Goal: Information Seeking & Learning: Learn about a topic

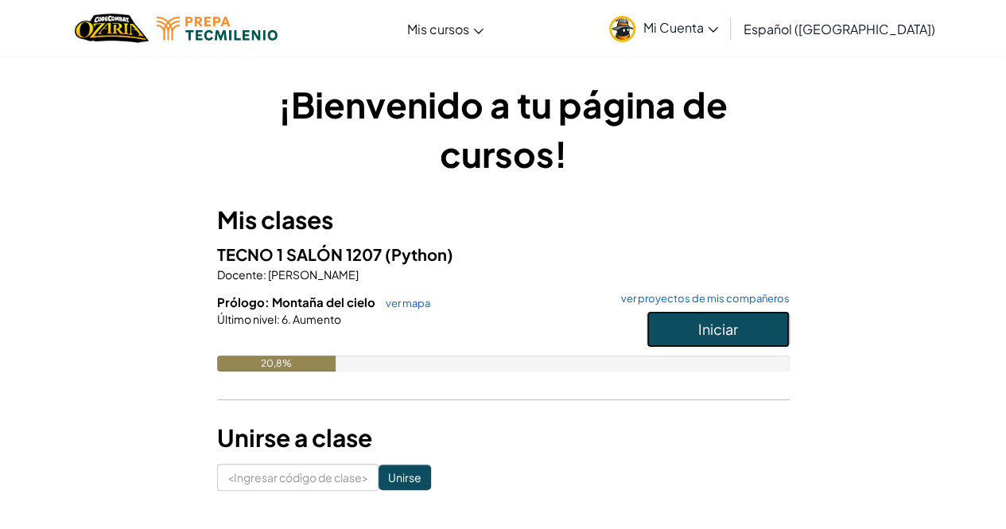
click at [752, 324] on button "Iniciar" at bounding box center [717, 329] width 143 height 37
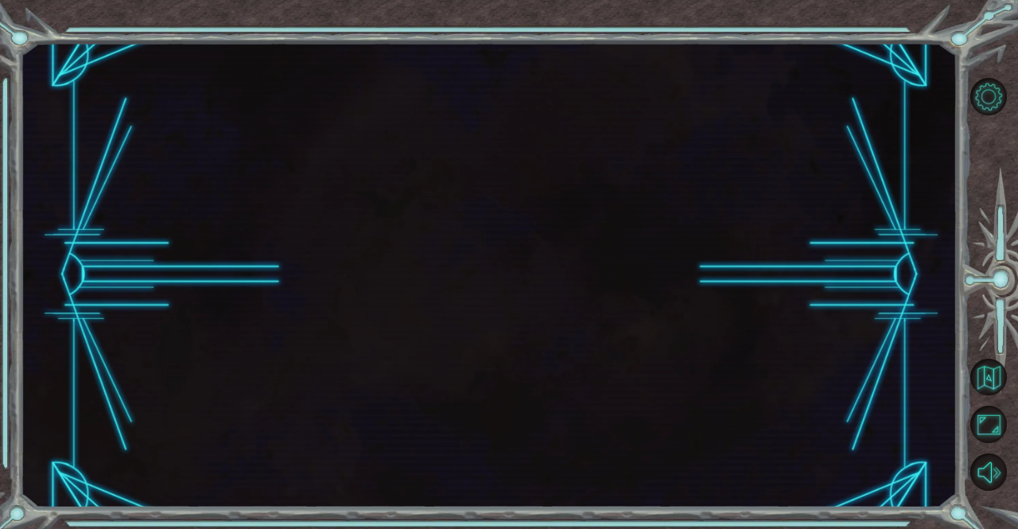
click at [752, 324] on div at bounding box center [489, 274] width 937 height 465
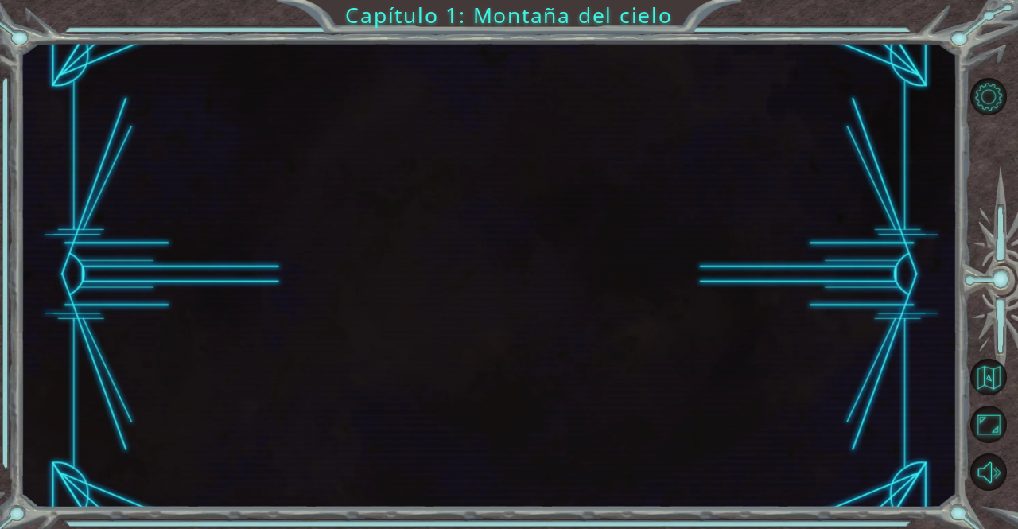
click at [752, 324] on div at bounding box center [489, 274] width 937 height 465
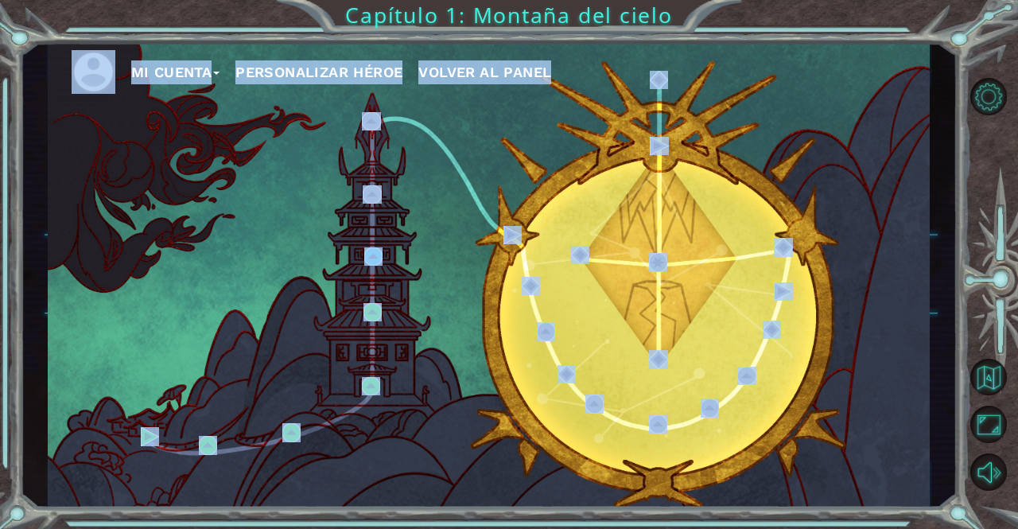
click at [272, 331] on div "Mi Cuenta Personalizar héroe Volver al panel" at bounding box center [489, 274] width 883 height 465
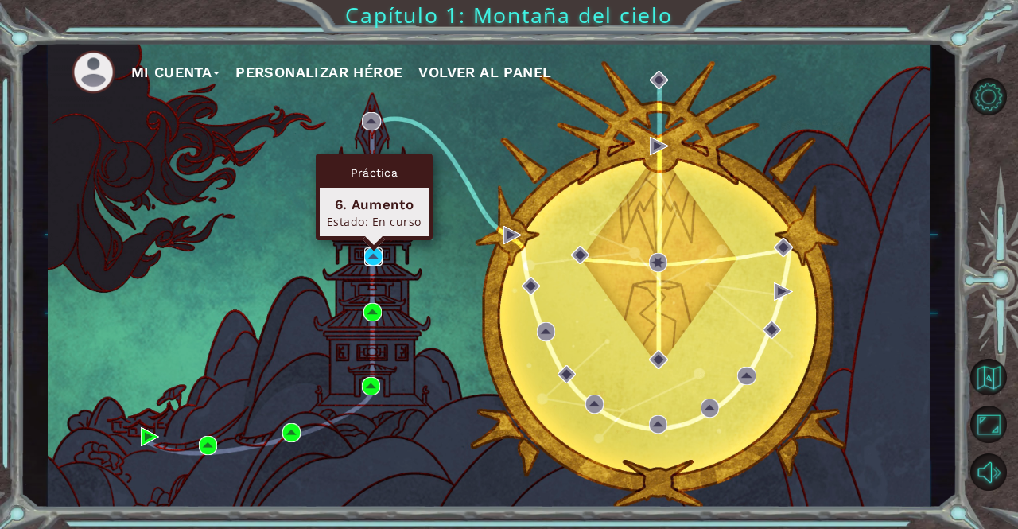
click at [370, 258] on img at bounding box center [373, 256] width 18 height 18
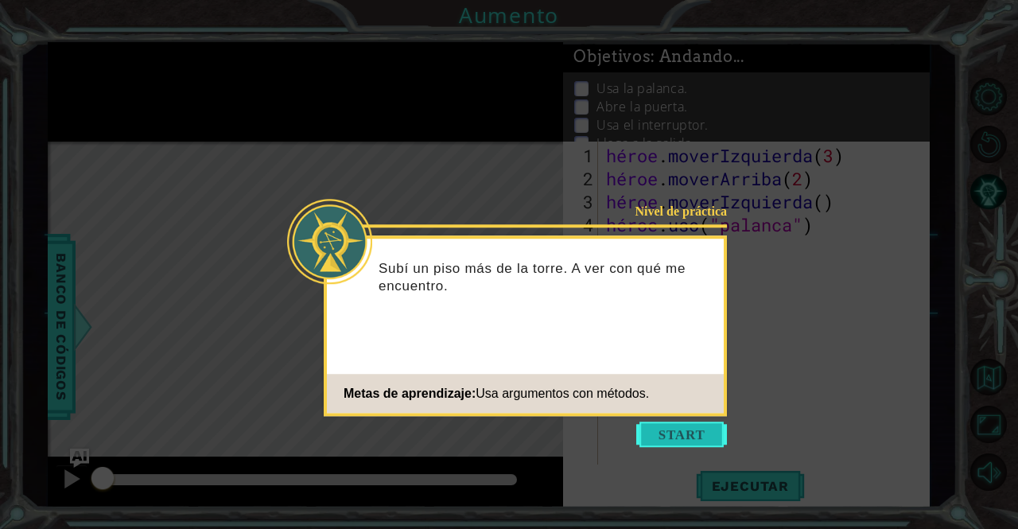
click at [662, 429] on button "Comenzar" at bounding box center [681, 433] width 91 height 25
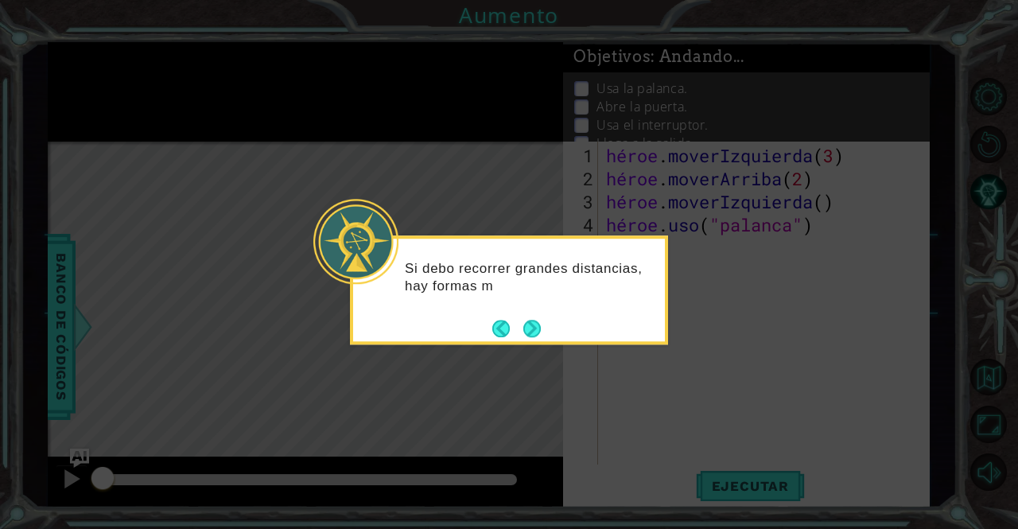
click at [545, 338] on div "Si debo recorrer grandes distancias, hay formas m" at bounding box center [509, 289] width 318 height 109
click at [537, 327] on button "Próximo" at bounding box center [531, 328] width 17 height 17
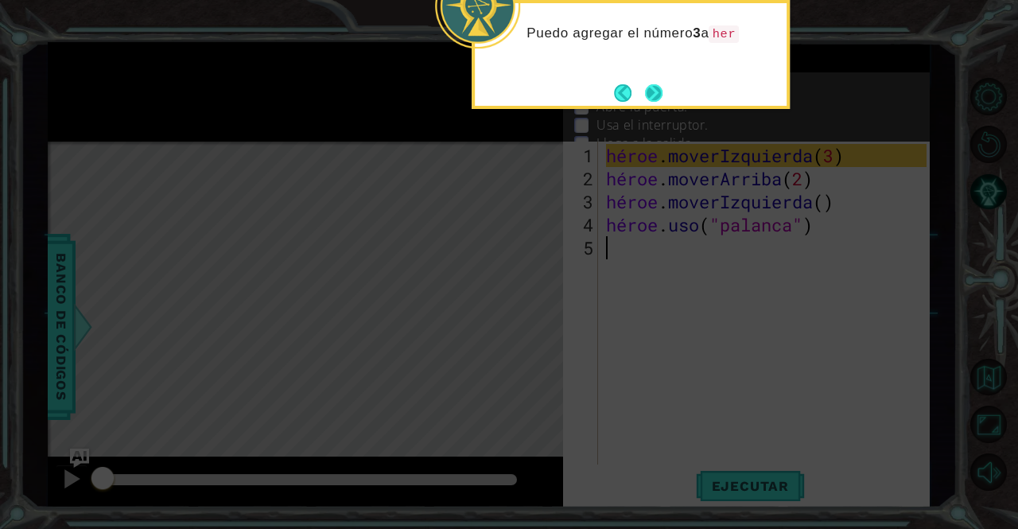
click at [658, 96] on button "Próximo" at bounding box center [653, 92] width 17 height 17
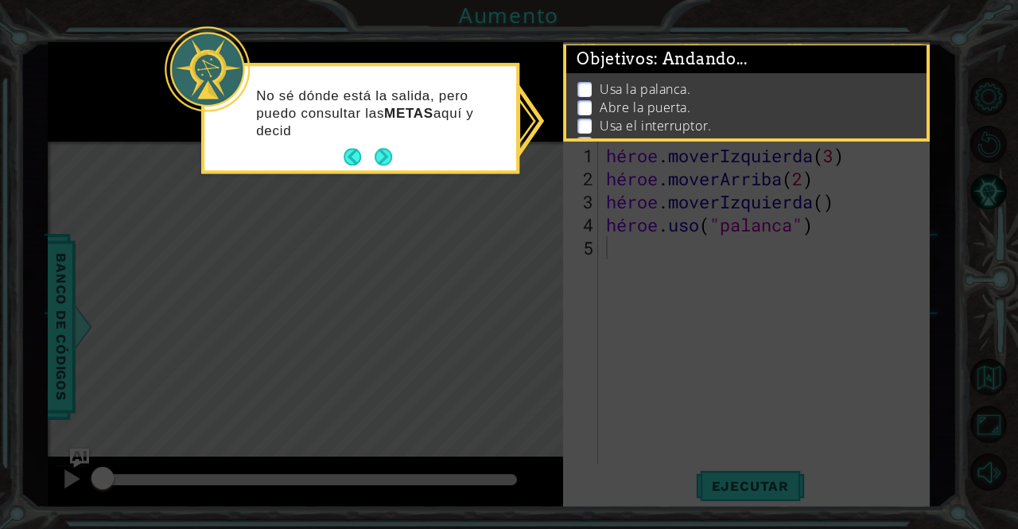
click at [534, 239] on icon at bounding box center [509, 264] width 1018 height 529
click at [385, 157] on button "Próximo" at bounding box center [383, 157] width 17 height 17
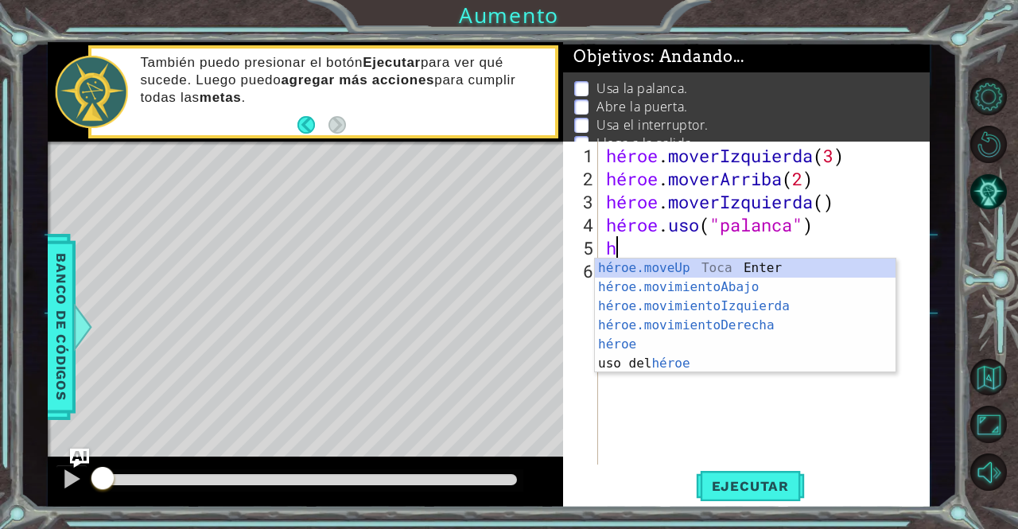
type textarea "h"
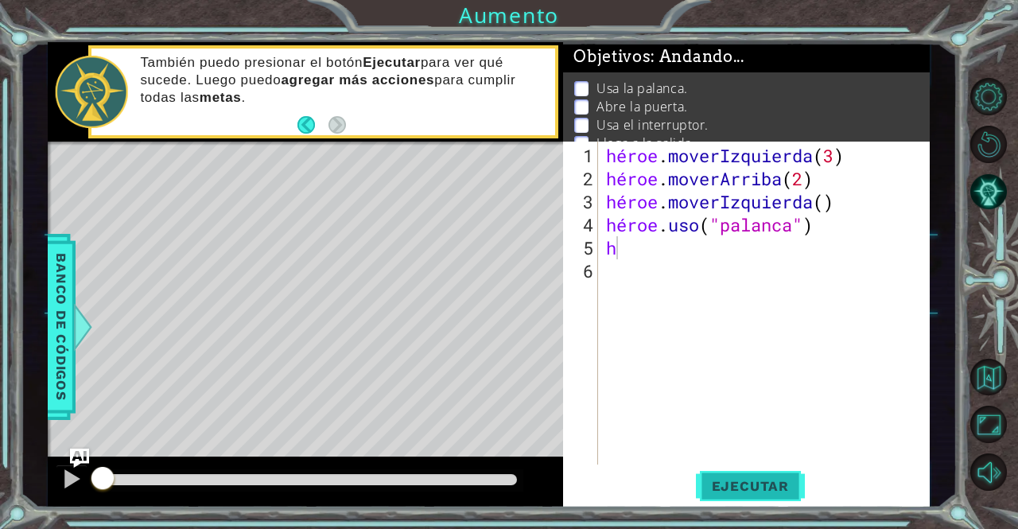
click at [765, 504] on button "Ejecutar" at bounding box center [750, 486] width 109 height 37
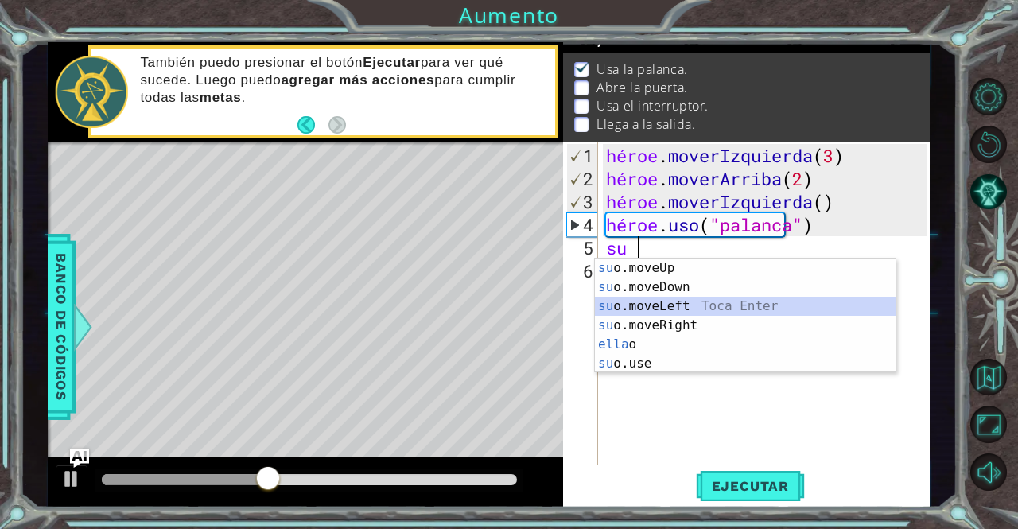
click at [658, 307] on div "su o.moveUp Toca entrar su o.moveDown Toca Enter su o.moveLeft Toca Enter su o.…" at bounding box center [745, 334] width 301 height 153
type textarea "hero.moveLeft(1)"
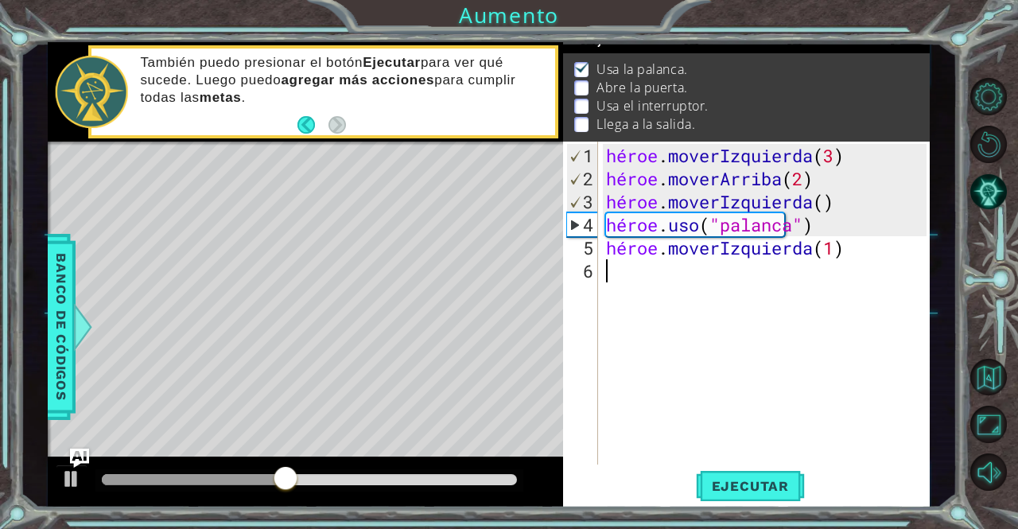
click at [654, 276] on div "héroe . moverIzquierda ( 3 ) héroe . moverArriba ( 2 ) héroe . moverIzquierda (…" at bounding box center [768, 328] width 331 height 369
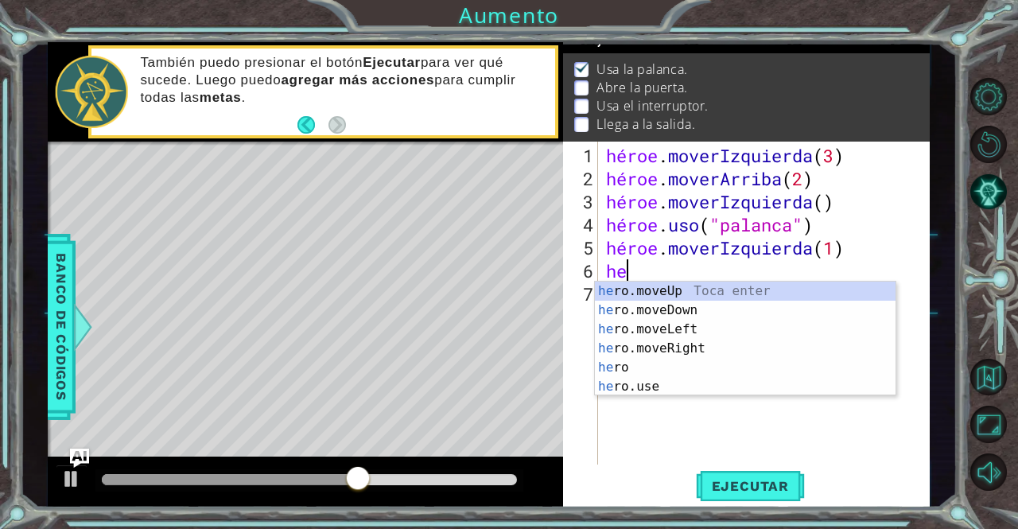
type textarea "h"
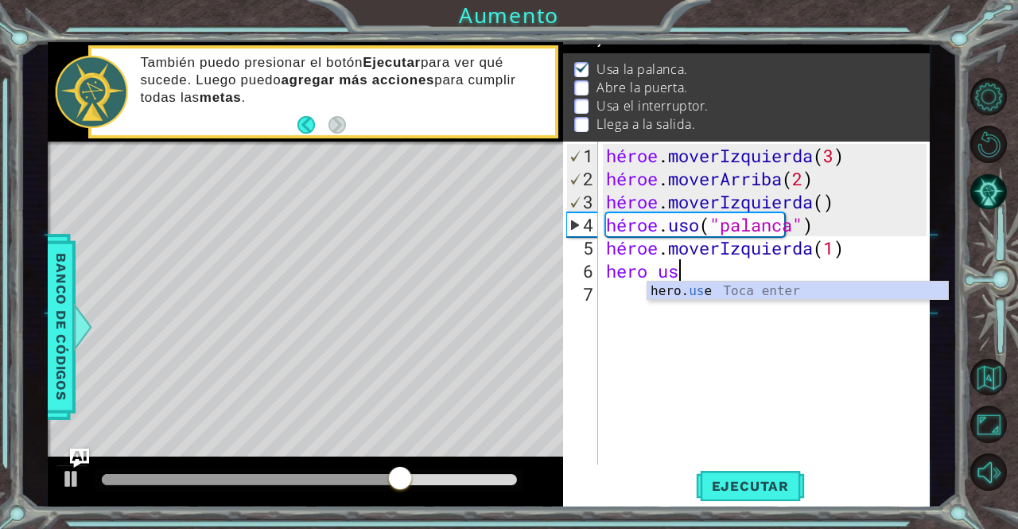
scroll to position [0, 2]
click at [700, 289] on div "héroe. usa Toca Enter" at bounding box center [797, 309] width 301 height 57
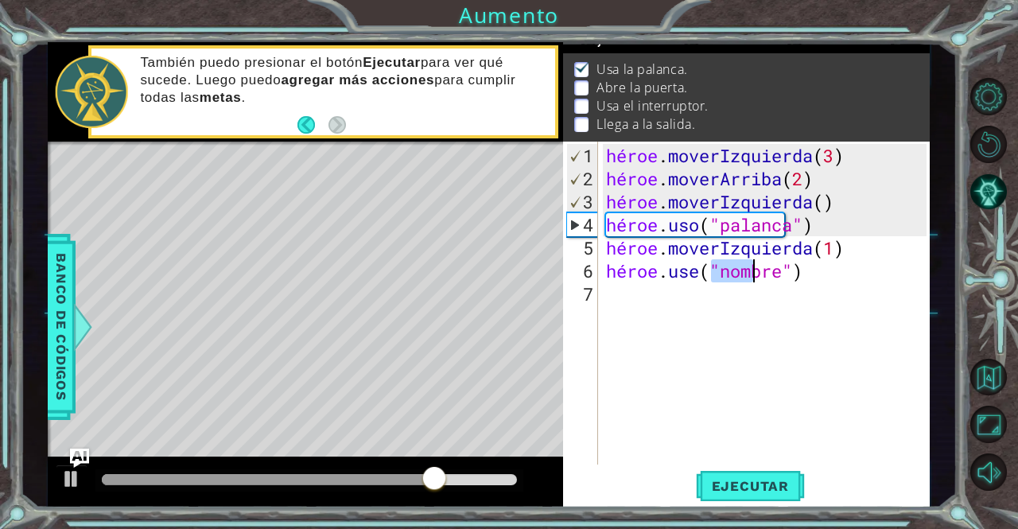
click at [794, 277] on div "héroe . moverIzquierda ( 3 ) héroe . moverArriba ( 2 ) héroe . moverIzquierda (…" at bounding box center [768, 328] width 331 height 369
click at [794, 277] on div "héroe . moverIzquierda ( 3 ) héroe . moverArriba ( 2 ) héroe . moverIzquierda (…" at bounding box center [764, 303] width 323 height 323
click at [832, 273] on div "héroe . moverIzquierda ( 3 ) héroe . moverArriba ( 2 ) héroe . moverIzquierda (…" at bounding box center [768, 328] width 331 height 369
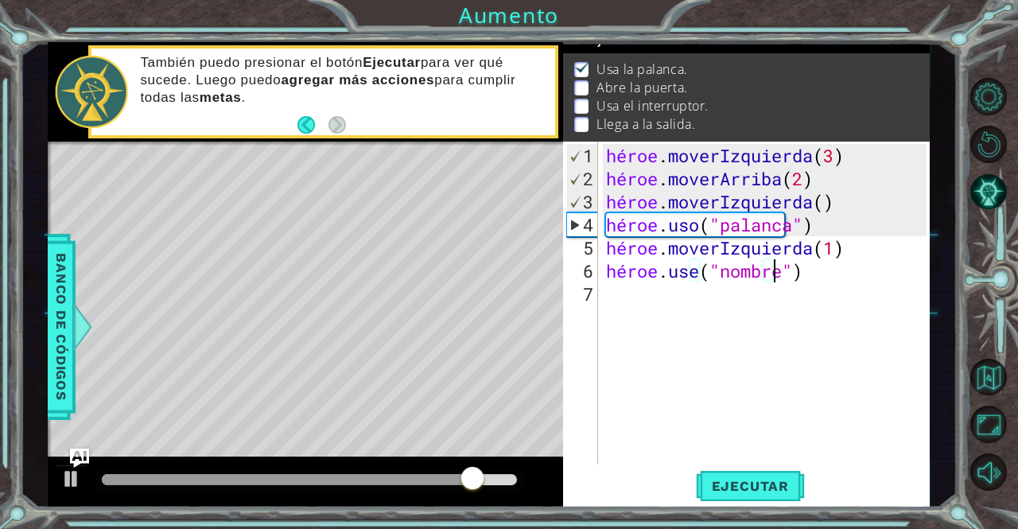
click at [825, 271] on div "héroe . moverIzquierda ( 3 ) héroe . moverArriba ( 2 ) héroe . moverIzquierda (…" at bounding box center [768, 328] width 331 height 369
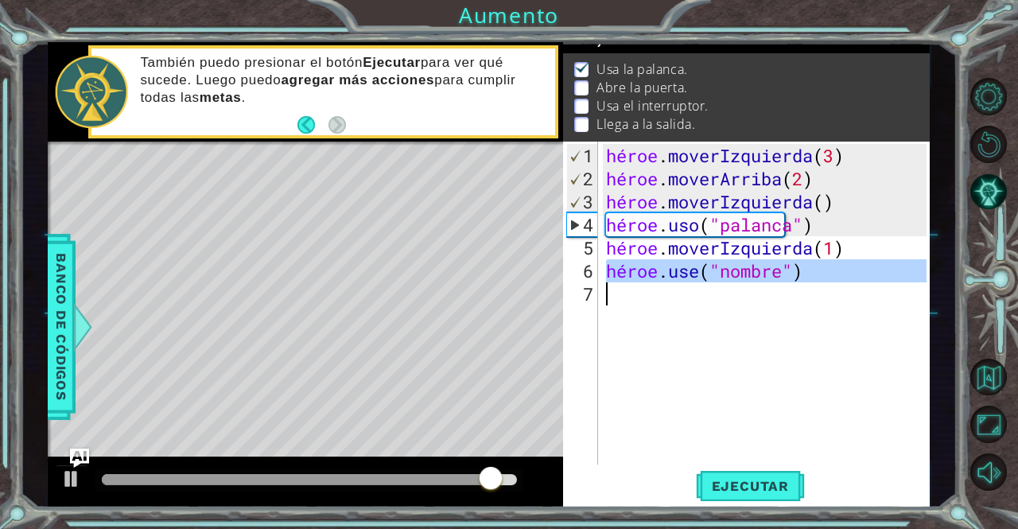
click at [782, 274] on div "héroe . moverIzquierda ( 3 ) héroe . moverArriba ( 2 ) héroe . moverIzquierda (…" at bounding box center [764, 303] width 323 height 323
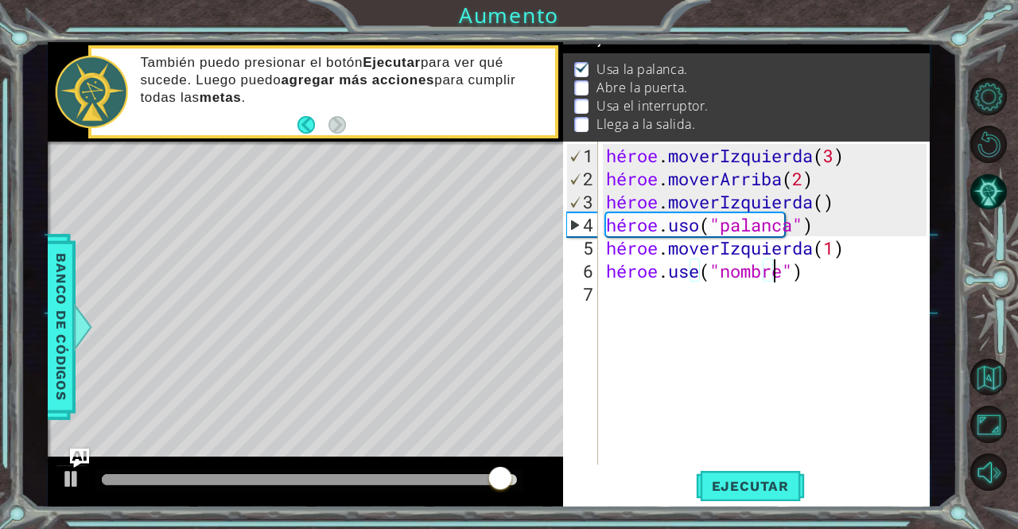
click at [800, 273] on div "héroe . moverIzquierda ( 3 ) héroe . moverArriba ( 2 ) héroe . moverIzquierda (…" at bounding box center [768, 328] width 331 height 369
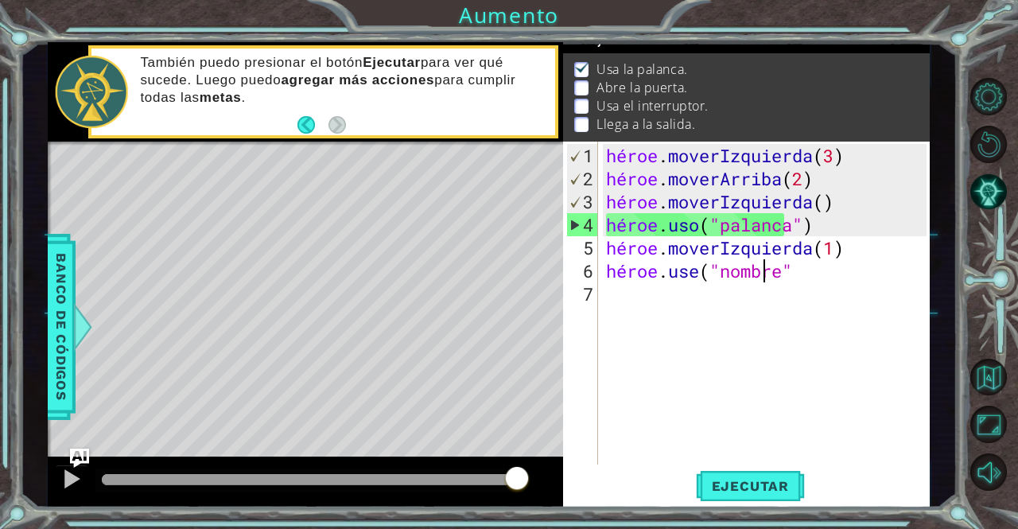
click at [824, 273] on div "héroe . moverIzquierda ( 3 ) héroe . moverArriba ( 2 ) héroe . moverIzquierda (…" at bounding box center [768, 328] width 331 height 369
click at [839, 273] on div "héroe . moverIzquierda ( 3 ) héroe . moverArriba ( 2 ) héroe . moverIzquierda (…" at bounding box center [768, 328] width 331 height 369
type textarea "hero.use("name""
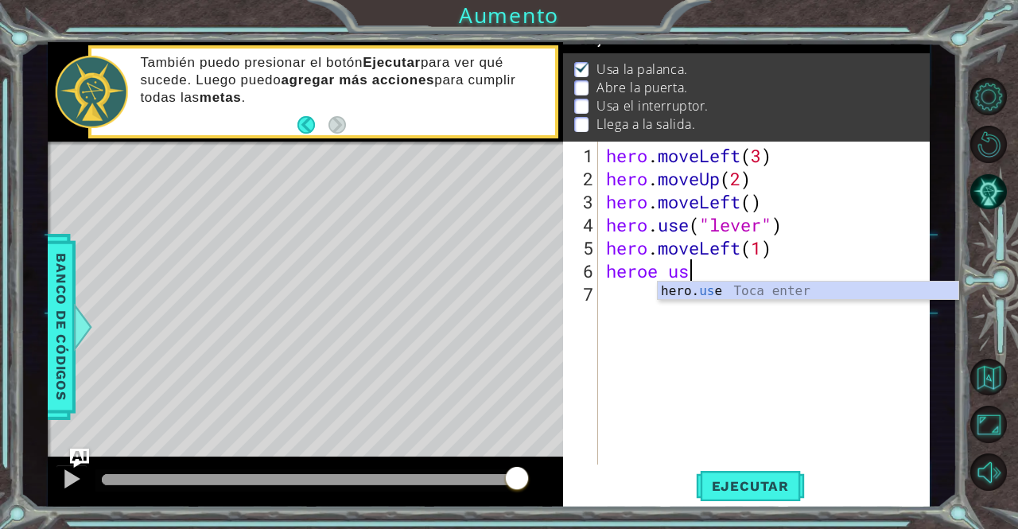
scroll to position [0, 3]
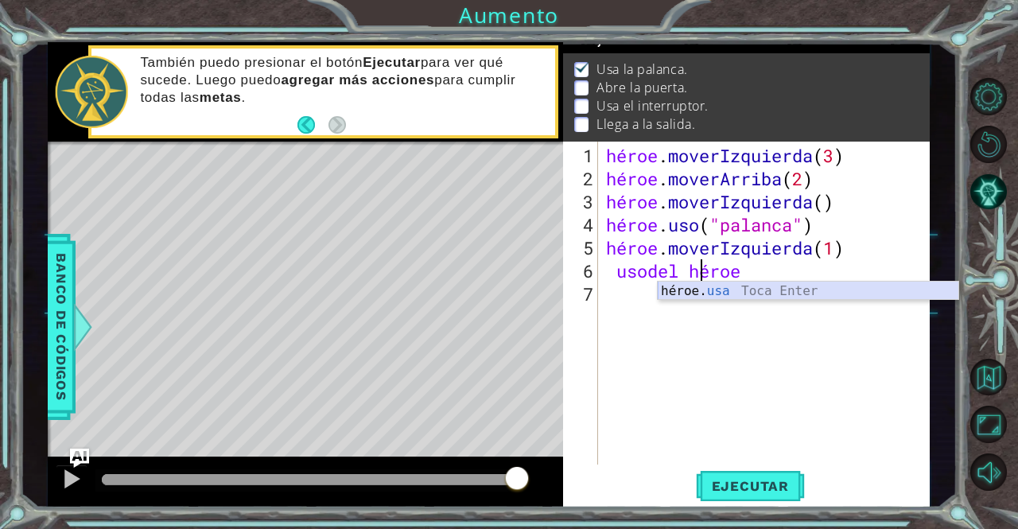
click at [820, 288] on div "héroe. usa Toca Enter" at bounding box center [808, 309] width 301 height 57
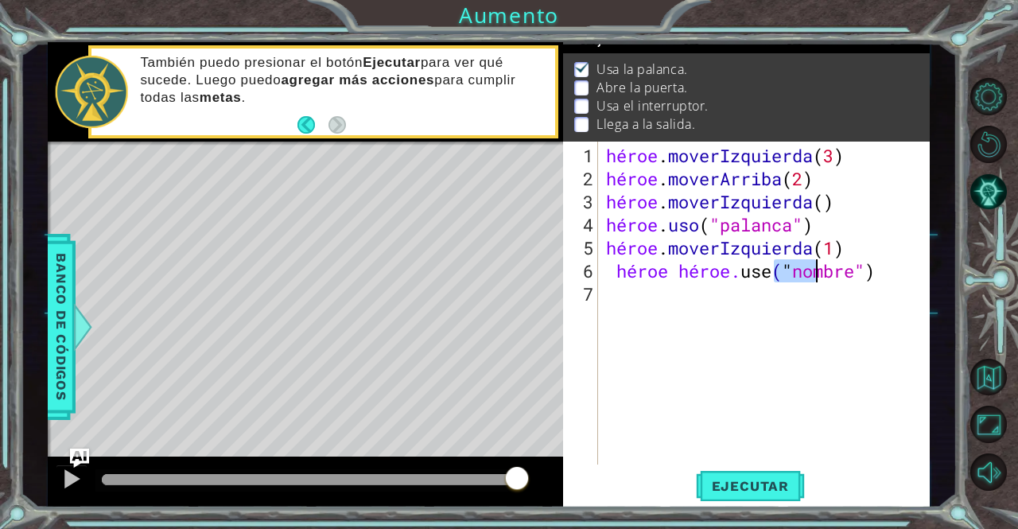
click at [906, 276] on div "héroe . moverIzquierda ( 3 ) héroe . moverArriba ( 2 ) héroe . moverIzquierda (…" at bounding box center [768, 328] width 331 height 369
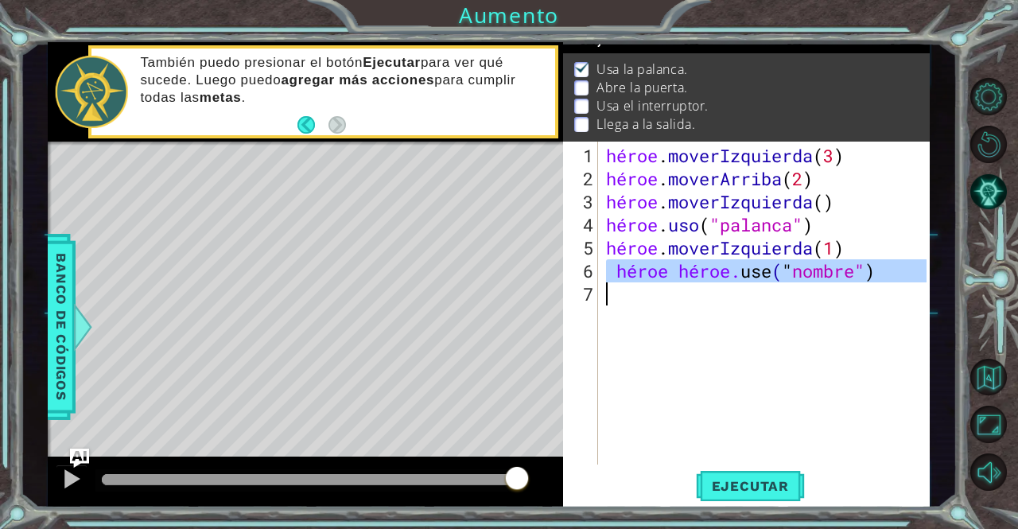
click at [906, 276] on div "héroe . moverIzquierda ( 3 ) héroe . moverArriba ( 2 ) héroe . moverIzquierda (…" at bounding box center [768, 328] width 331 height 369
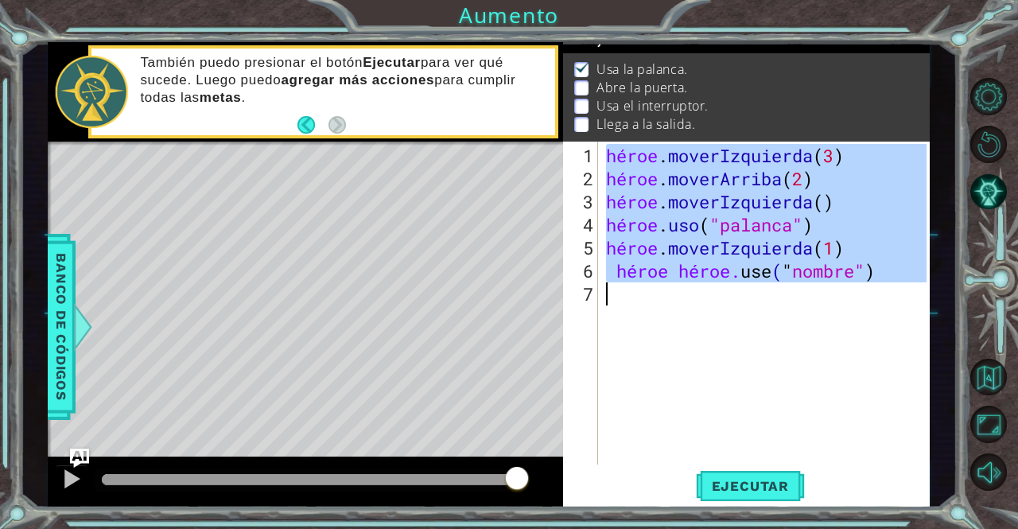
click at [906, 276] on div "héroe . moverIzquierda ( 3 ) héroe . moverArriba ( 2 ) héroe . moverIzquierda (…" at bounding box center [768, 328] width 331 height 369
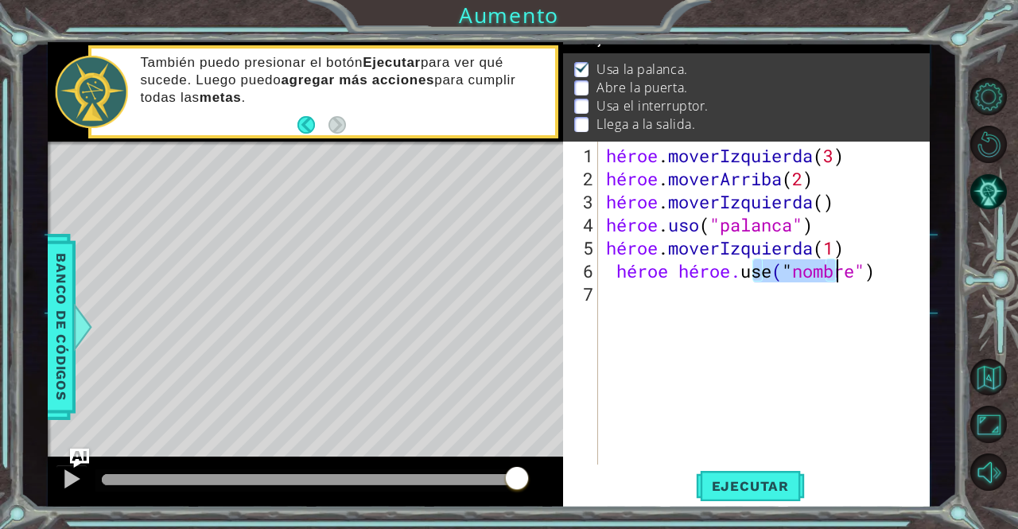
click at [906, 274] on div "héroe . moverIzquierda ( 3 ) héroe . moverArriba ( 2 ) héroe . moverIzquierda (…" at bounding box center [768, 328] width 331 height 369
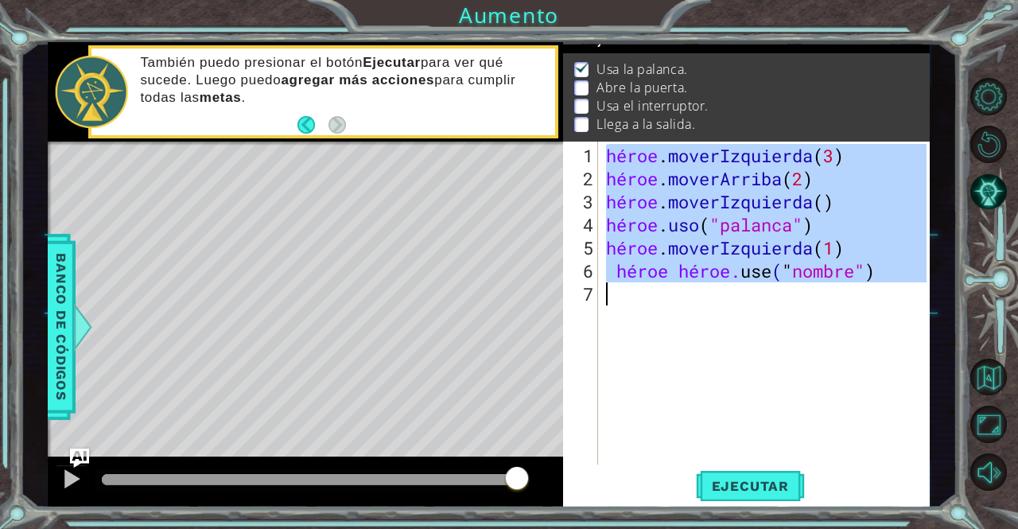
click at [906, 274] on div "héroe . moverIzquierda ( 3 ) héroe . moverArriba ( 2 ) héroe . moverIzquierda (…" at bounding box center [768, 328] width 331 height 369
type textarea "heroe hero.use("name")"
click at [478, 386] on div "Mapa de niveles" at bounding box center [415, 376] width 735 height 468
click at [720, 350] on div "héroe . moverIzquierda ( 3 ) héroe . moverArriba ( 2 ) héroe . moverIzquierda (…" at bounding box center [764, 303] width 323 height 323
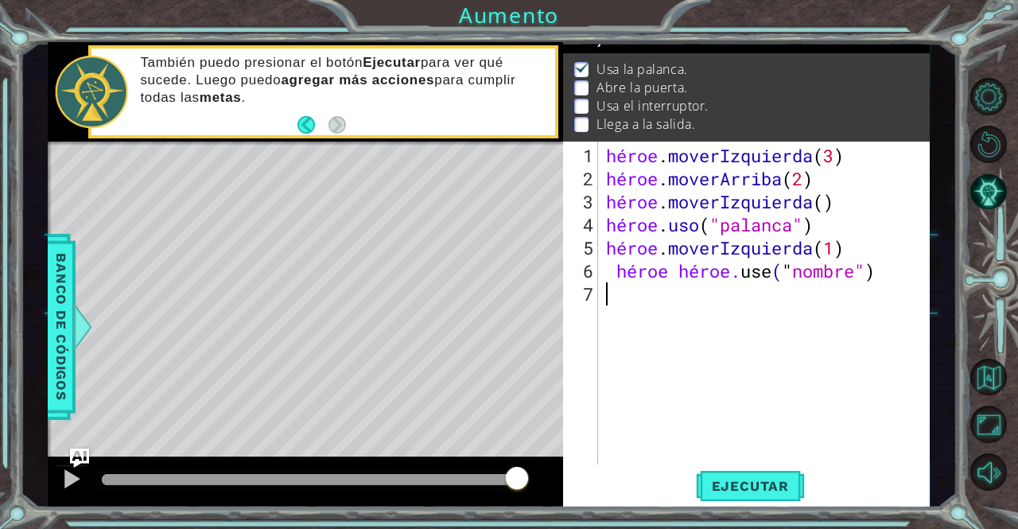
scroll to position [0, 0]
click at [906, 276] on div "héroe . moverIzquierda ( 3 ) héroe . moverArriba ( 2 ) héroe . moverIzquierda (…" at bounding box center [768, 328] width 331 height 369
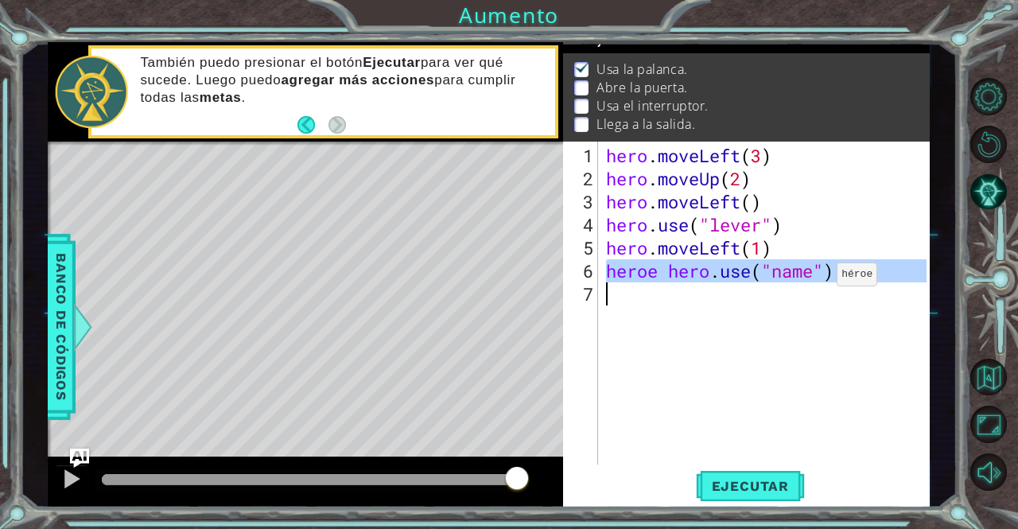
click at [813, 278] on div "hero . moveLeft ( 3 ) hero . moveUp ( 2 ) hero . moveLeft ( ) hero . use ( "lev…" at bounding box center [764, 303] width 323 height 323
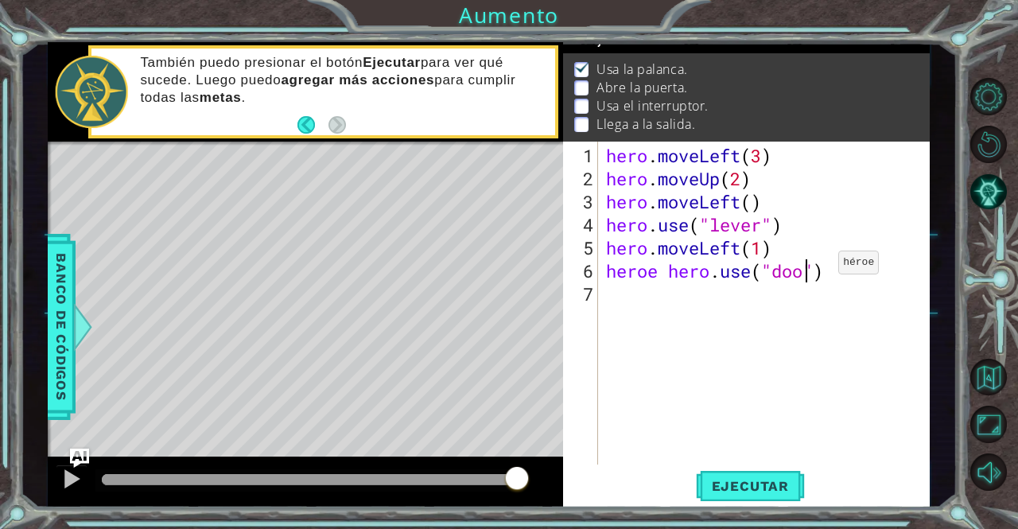
type textarea "heroe hero.use("door")"
click at [718, 309] on div "hero . moveLeft ( 3 ) hero . moveUp ( 2 ) hero . moveLeft ( ) hero . use ( "lev…" at bounding box center [768, 328] width 331 height 369
type textarea "he"
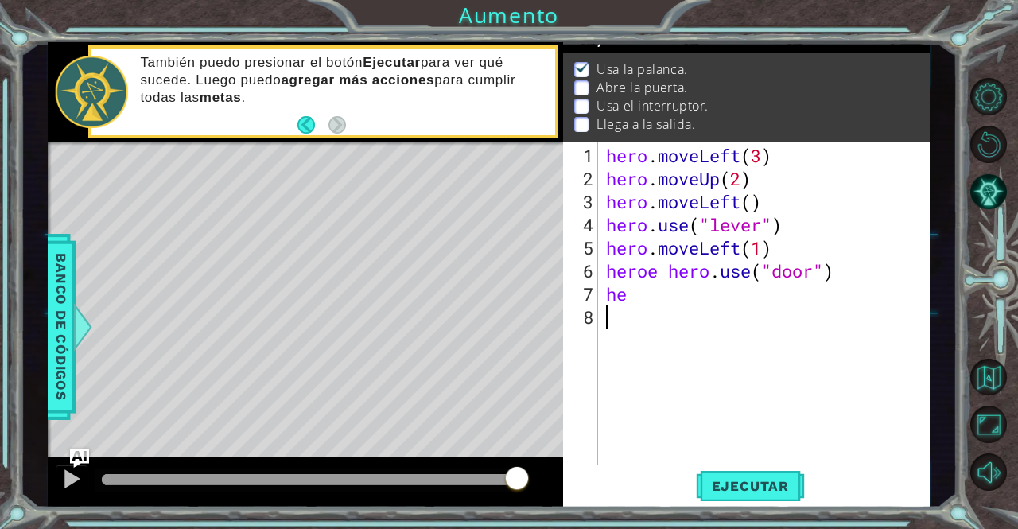
click at [720, 305] on div "hero . moveLeft ( 3 ) hero . moveUp ( 2 ) hero . moveLeft ( ) hero . use ( "lev…" at bounding box center [768, 328] width 331 height 369
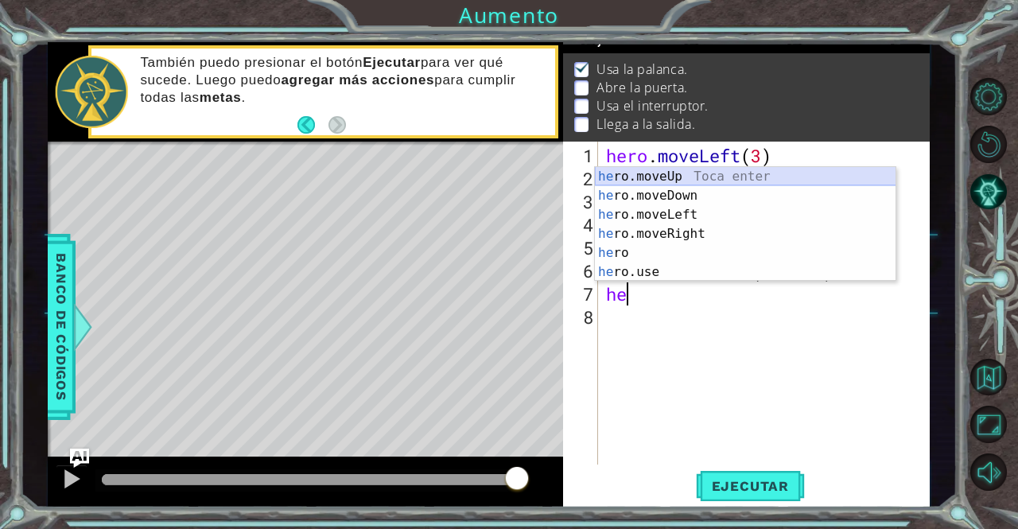
click at [765, 174] on div "he ro.moveUp Toca enter he ro.moveDown Toca enter he ro.moveLeft Toca enter he …" at bounding box center [745, 243] width 301 height 153
type textarea "hero.moveUp(1)"
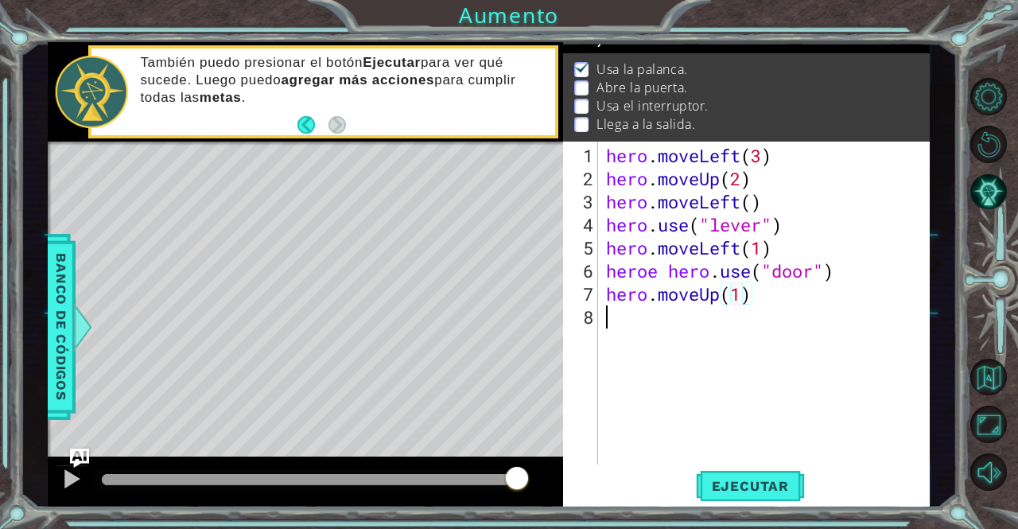
click at [734, 319] on div "hero . moveLeft ( 3 ) hero . moveUp ( 2 ) hero . moveLeft ( ) hero . use ( "lev…" at bounding box center [768, 328] width 331 height 369
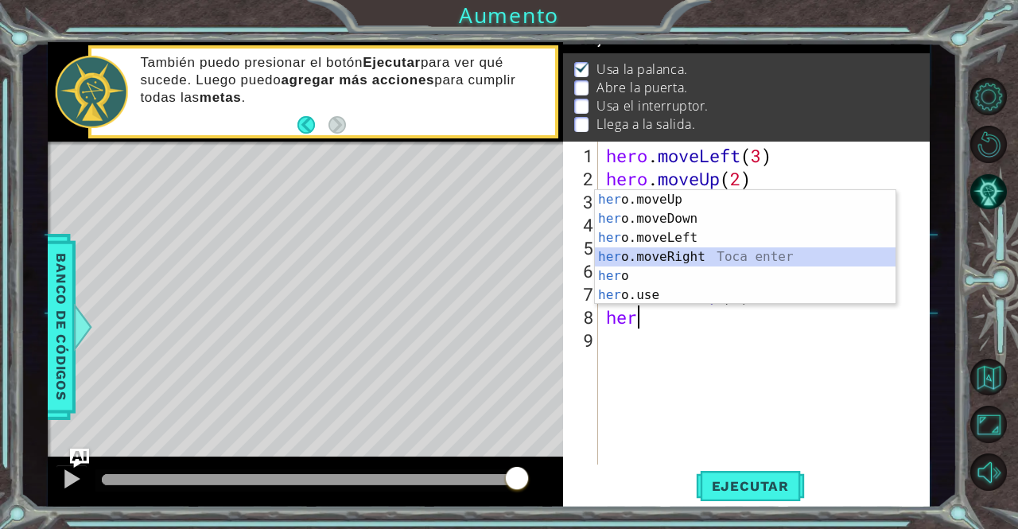
click at [747, 252] on div "her o.moveUp Toca enter her o.moveDown Toca enter her o.moveLeft [PERSON_NAME] …" at bounding box center [745, 266] width 301 height 153
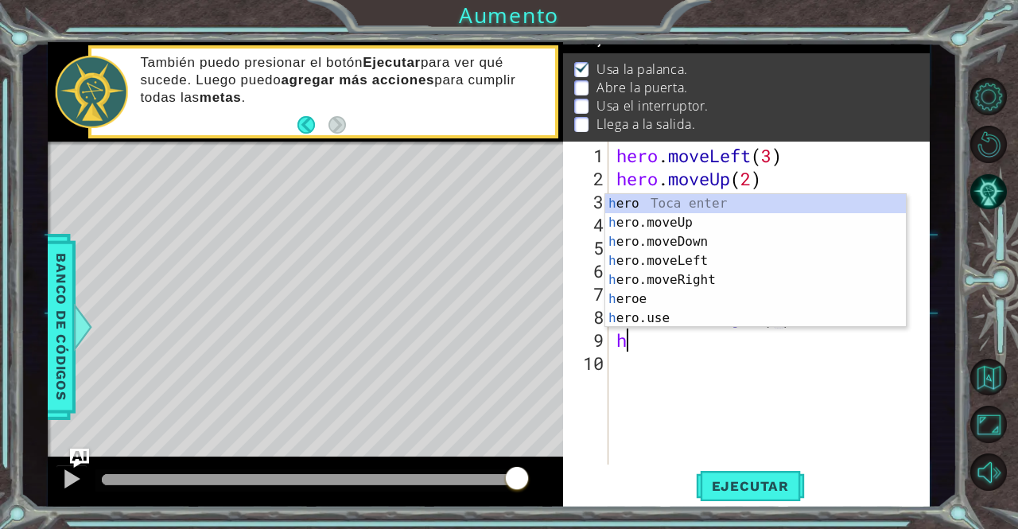
scroll to position [0, 8]
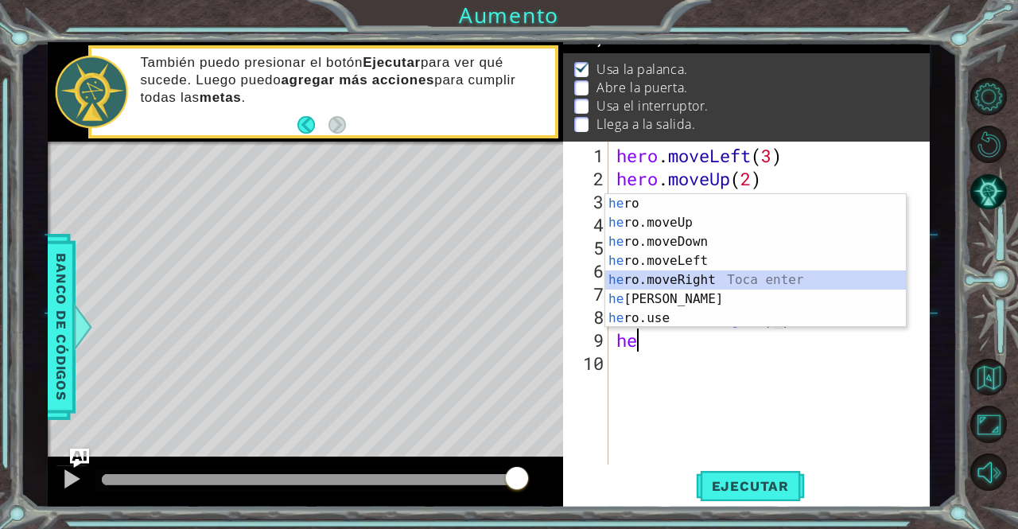
click at [764, 282] on div "he ro Toca enter he ro.moveUp Toca enter he ro.moveDown Toca enter he ro.moveLe…" at bounding box center [755, 280] width 301 height 172
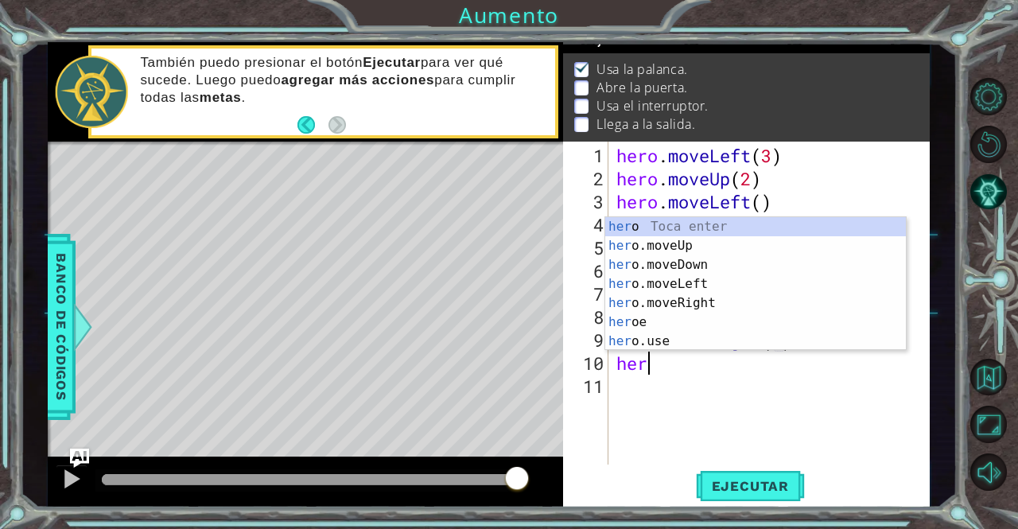
scroll to position [0, 9]
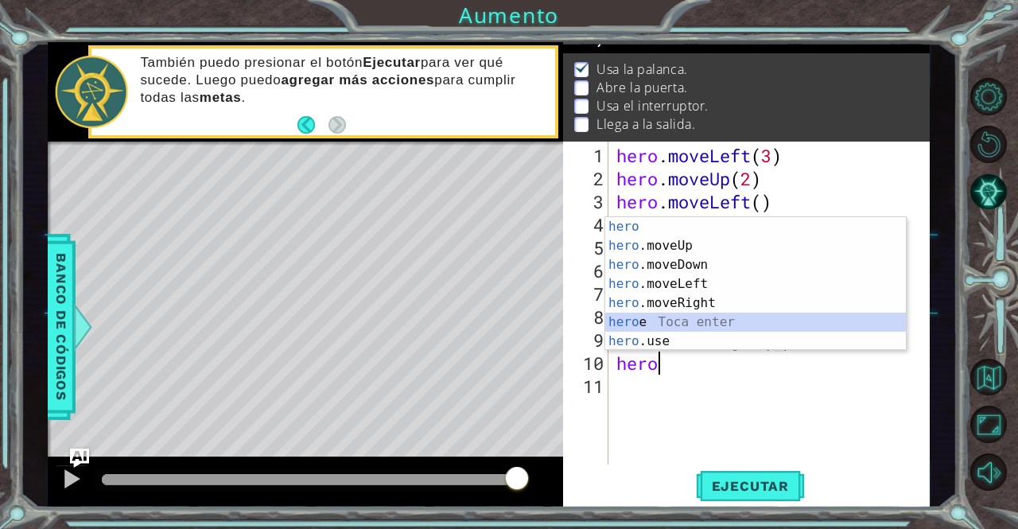
click at [768, 330] on div "hero Toca enter hero .moveUp Toca enter hero .moveDown Toca enter hero .moveLef…" at bounding box center [755, 303] width 301 height 172
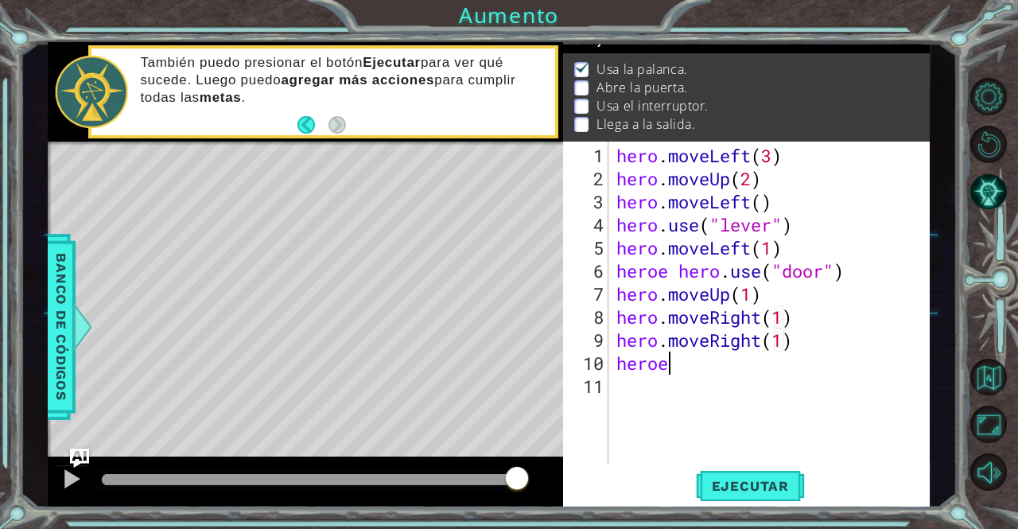
click at [692, 362] on div "hero . moveLeft ( 3 ) hero . moveUp ( 2 ) hero . moveLeft ( ) hero . use ( "lev…" at bounding box center [773, 328] width 321 height 369
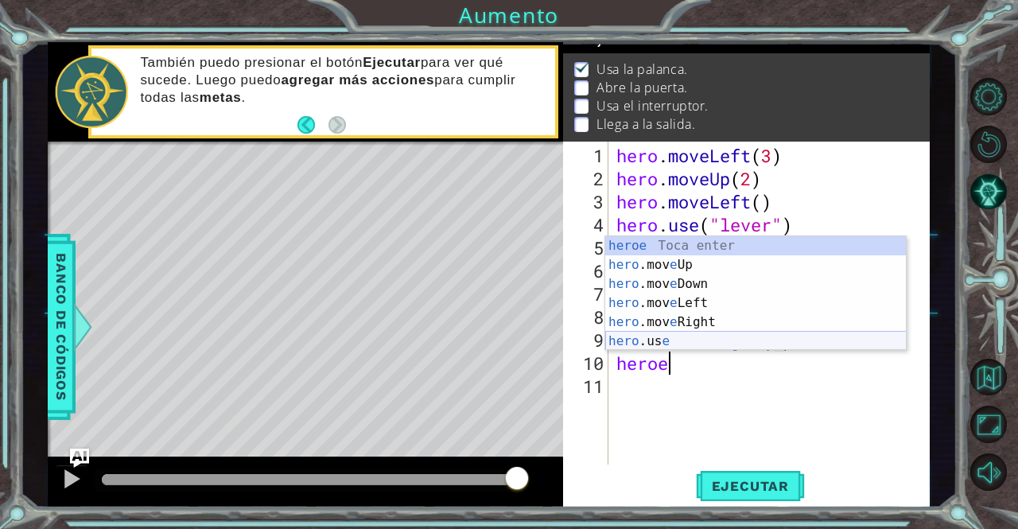
click at [688, 338] on div "heroe Toca enter hero .mov e Up Toca enter hero .mov e Down Toca enter hero .mo…" at bounding box center [755, 312] width 301 height 153
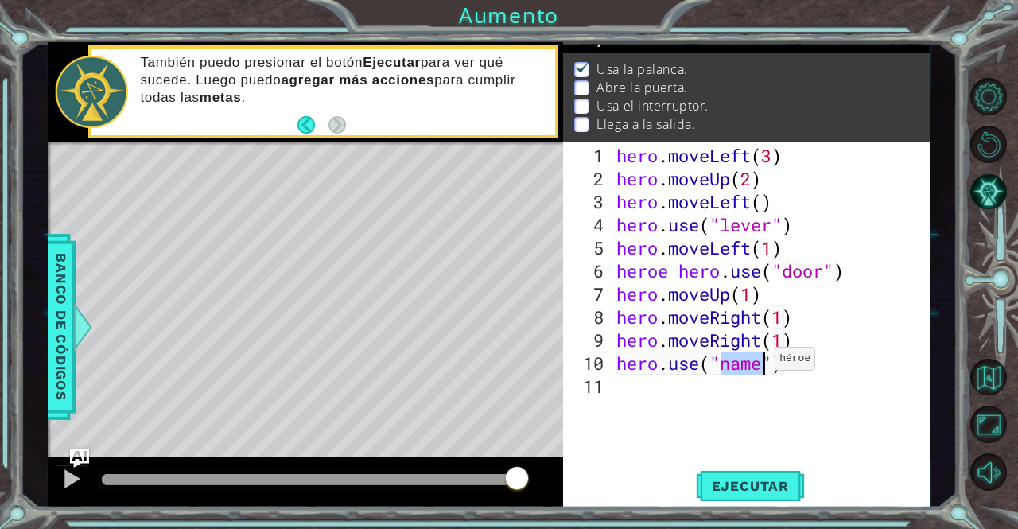
click at [760, 365] on div "hero . moveLeft ( 3 ) hero . moveUp ( 2 ) hero . moveLeft ( ) hero . use ( "lev…" at bounding box center [769, 303] width 313 height 323
type textarea "hero.use("switch")"
click at [846, 386] on div "hero . moveLeft ( 3 ) hero . moveUp ( 2 ) hero . moveLeft ( ) hero . use ( "lev…" at bounding box center [773, 328] width 321 height 369
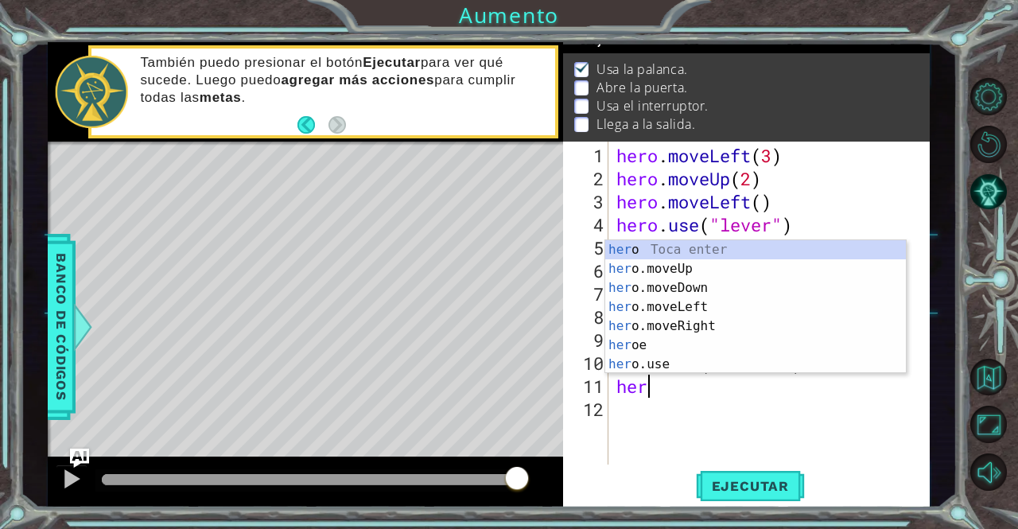
scroll to position [0, 0]
click at [840, 326] on div "her o Toca enter her o.moveUp Toca enter her o.moveDown Toca enter her o.moveLe…" at bounding box center [755, 326] width 301 height 172
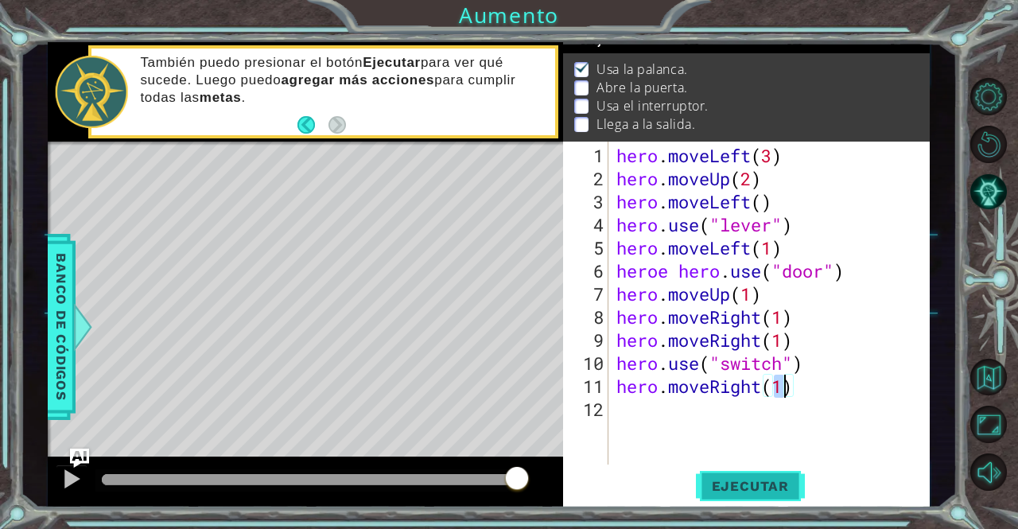
click at [759, 482] on span "Ejecutar" at bounding box center [750, 486] width 109 height 16
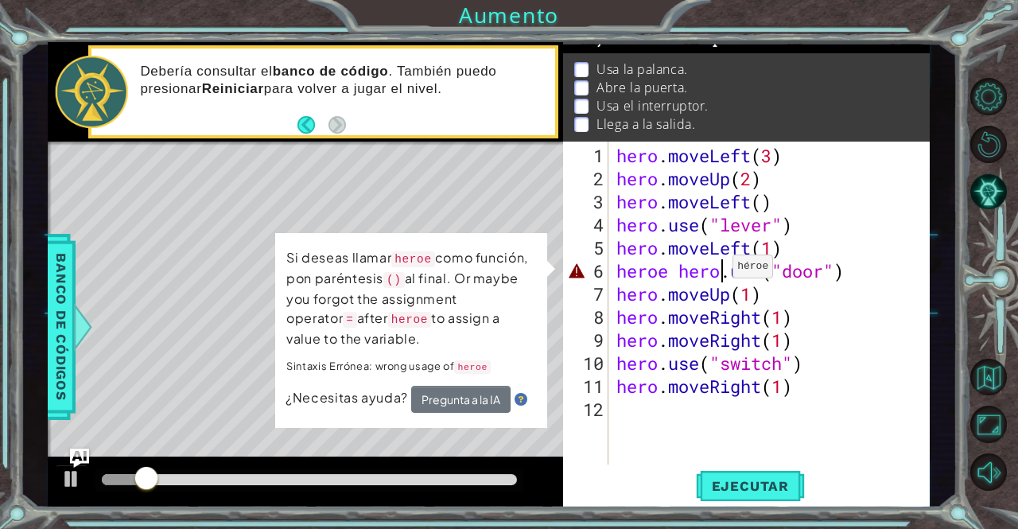
click at [719, 273] on div "hero . moveLeft ( 3 ) hero . moveUp ( 2 ) hero . moveLeft ( ) hero . use ( "lev…" at bounding box center [773, 328] width 321 height 369
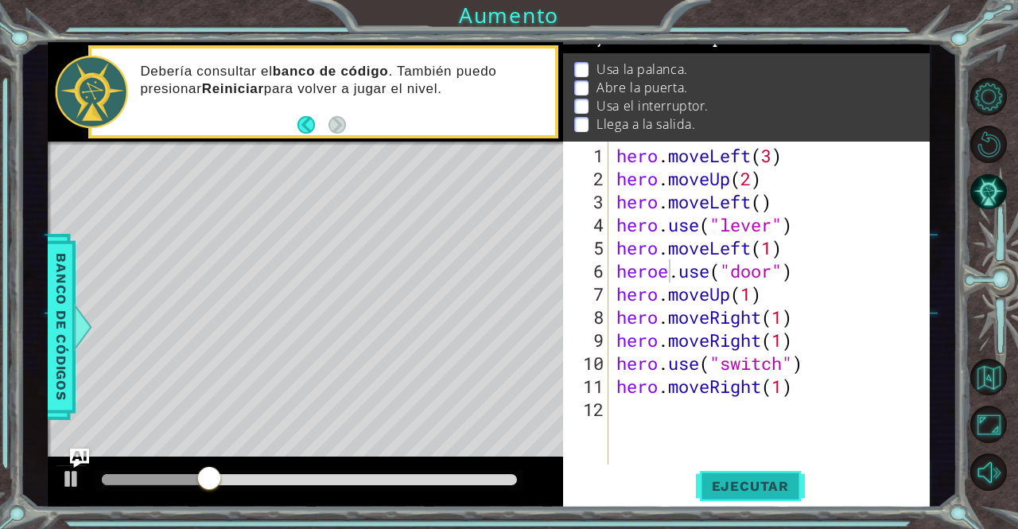
click at [724, 474] on button "Ejecutar" at bounding box center [750, 486] width 109 height 37
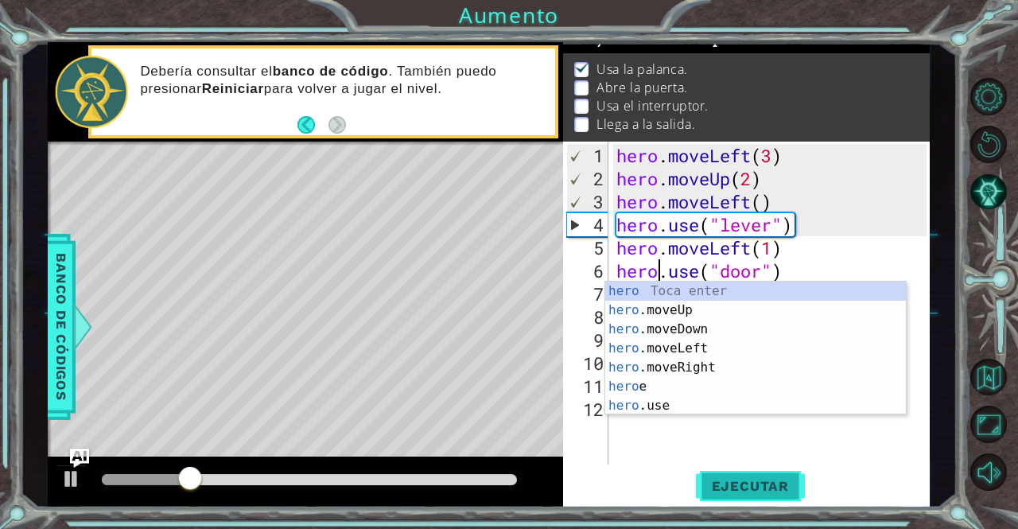
click at [760, 483] on span "Ejecutar" at bounding box center [750, 486] width 109 height 16
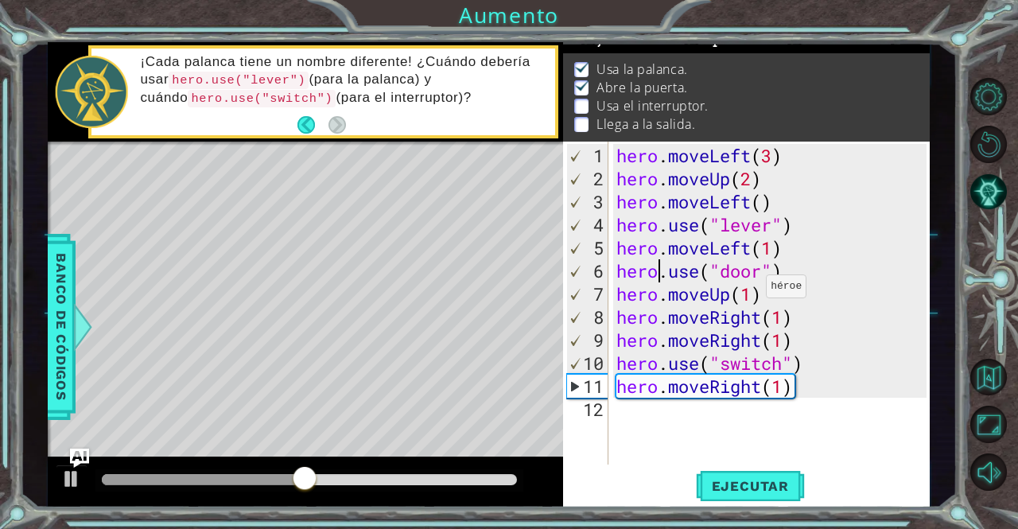
click at [753, 293] on div "hero . moveLeft ( 3 ) hero . moveUp ( 2 ) hero . moveLeft ( ) hero . use ( "lev…" at bounding box center [773, 328] width 321 height 369
type textarea "hero.moveUp(2)"
click at [738, 484] on span "Ejecutar" at bounding box center [750, 486] width 109 height 16
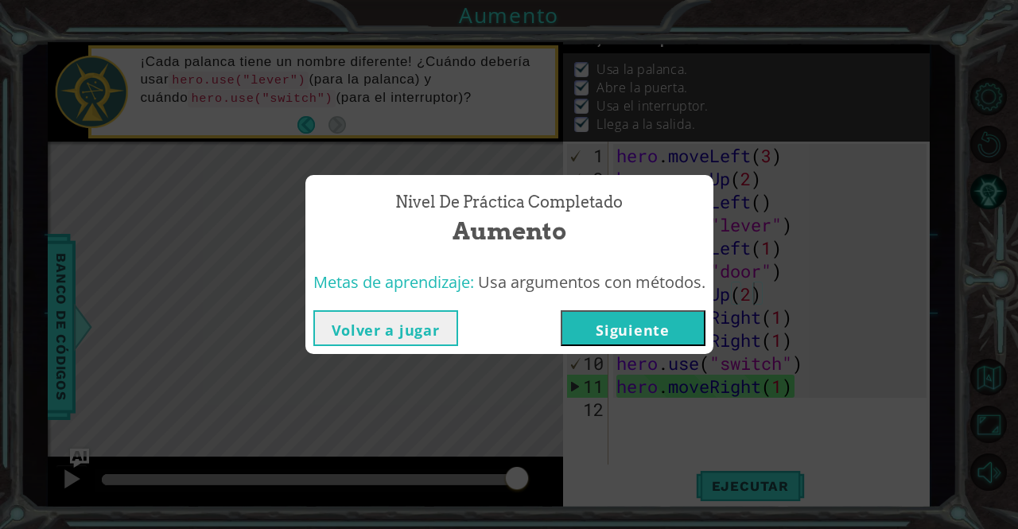
click at [684, 335] on button "Siguiente" at bounding box center [633, 328] width 145 height 36
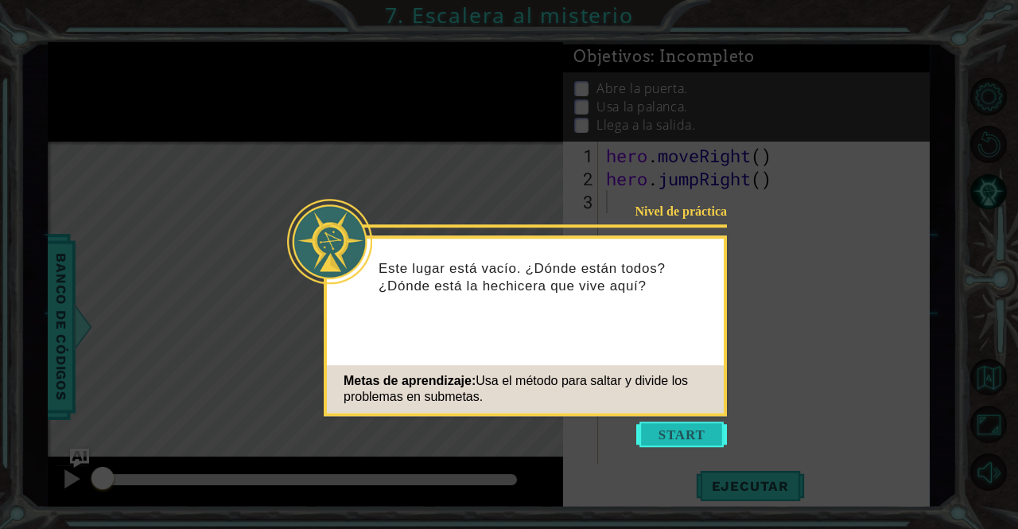
click at [695, 431] on button "Start" at bounding box center [681, 433] width 91 height 25
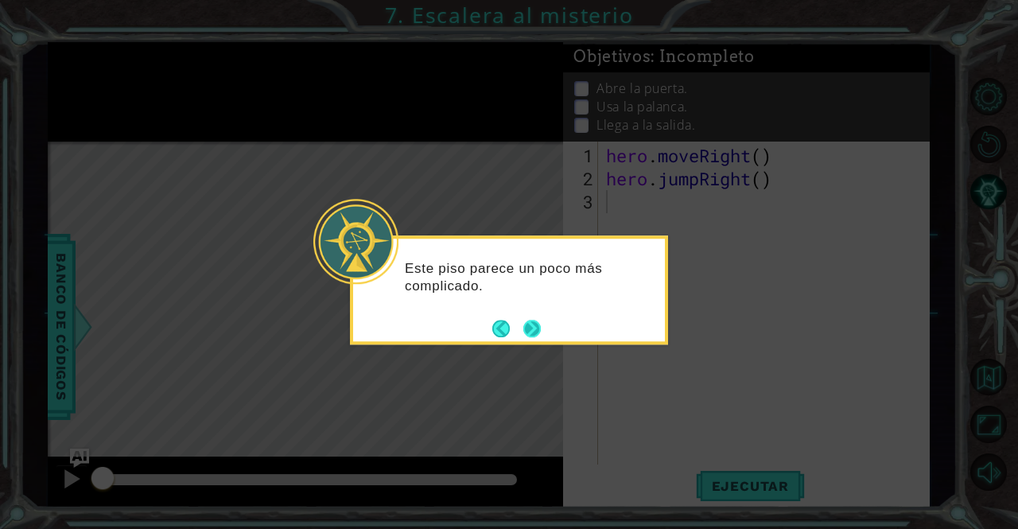
click at [527, 325] on button "Next" at bounding box center [531, 328] width 17 height 17
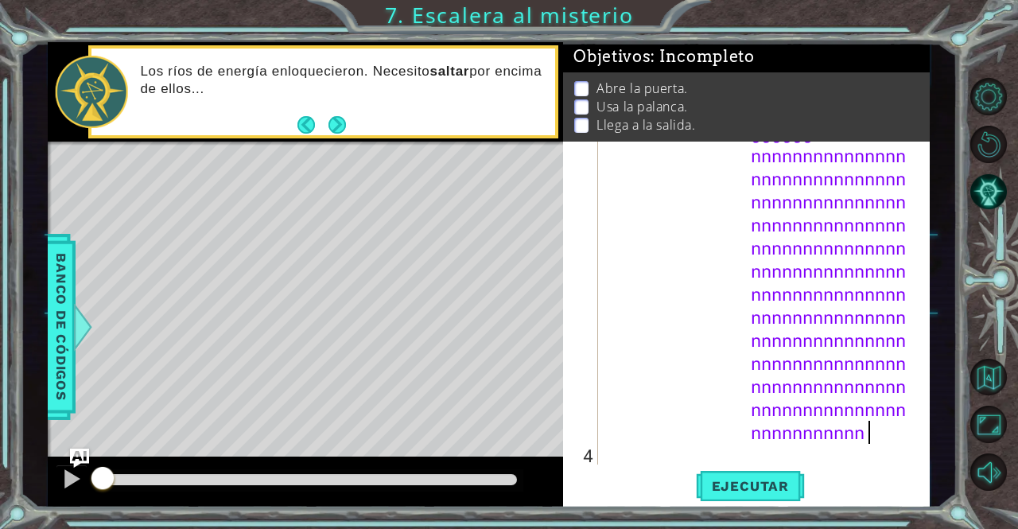
type textarea "nnnnnnnnnnnnnnnnnnnnnnnnnnnnnnnnnnnnnnnnnnnnnnnnnnnnnnnnnnnnnnnnnnnnnnnnnnnnnnn…"
type textarea "nnnnnnnnnnnnnnnnuyyyyyyyyyyyyyyyyyyyyyyyytuiuuuuuuuuuuuuuuuuuuuuuuuutrrrrrrrrrr…"
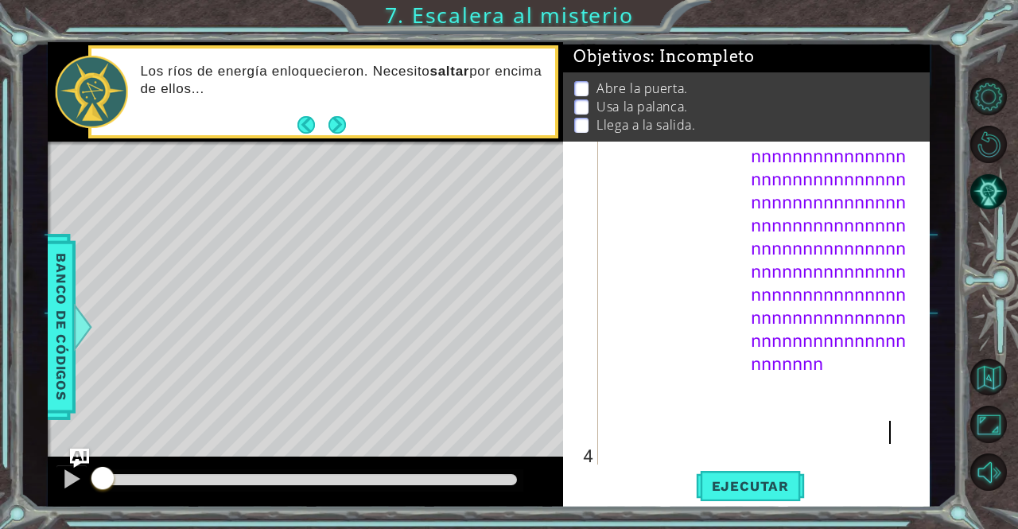
type textarea "y"
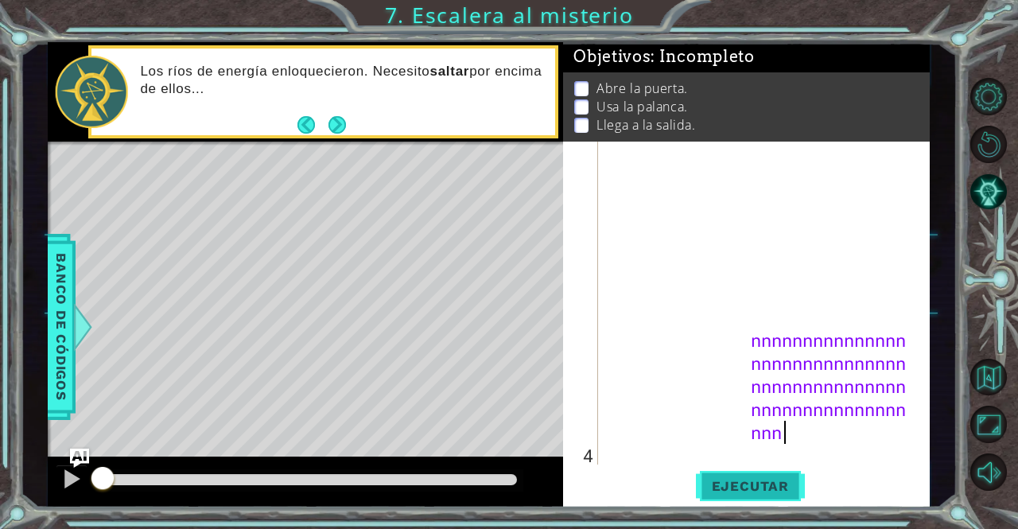
type textarea "nnnnnnnnnnnnnnnnnnnnnnnnnnnnnnnnnnnnnnnnnnnnnnnnnnnnnnnnnnnnnnn"
click at [764, 487] on span "Ejecutar" at bounding box center [750, 486] width 109 height 16
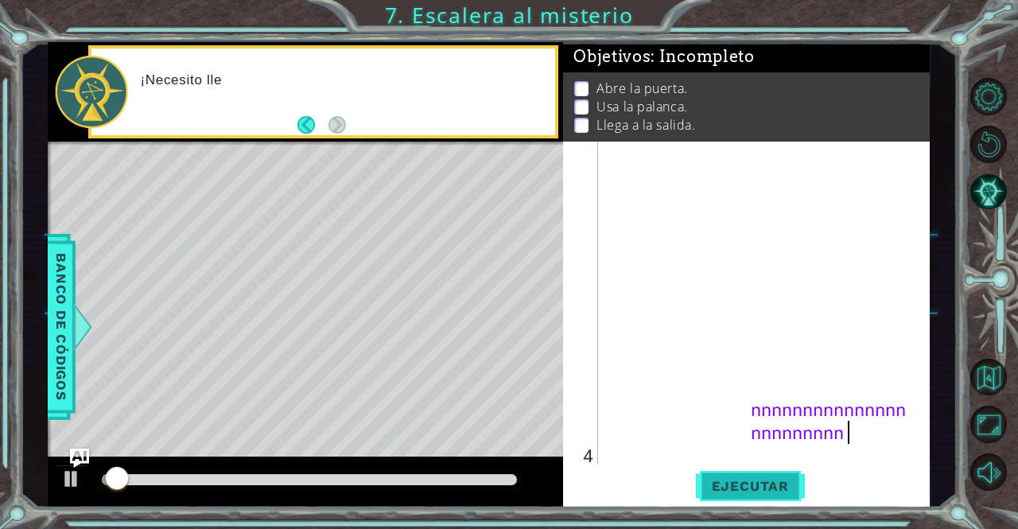
click at [764, 487] on span "Ejecutar" at bounding box center [750, 486] width 109 height 16
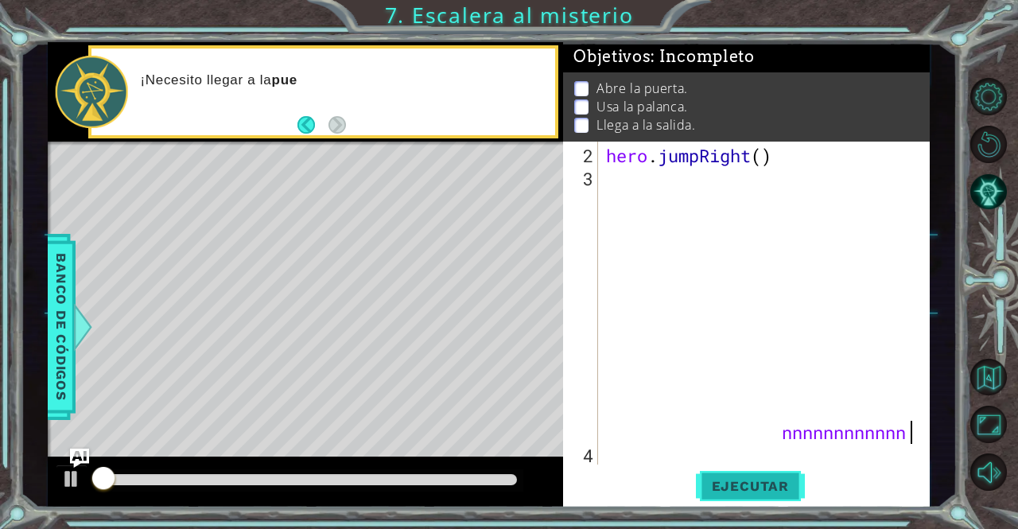
click at [764, 487] on span "Ejecutar" at bounding box center [750, 486] width 109 height 16
type textarea "n"
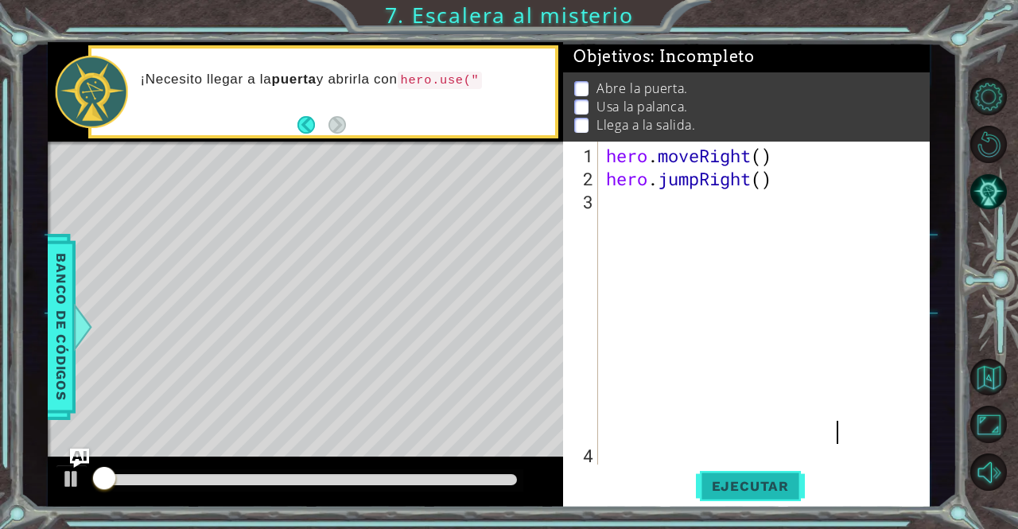
click at [764, 487] on span "Ejecutar" at bounding box center [750, 486] width 109 height 16
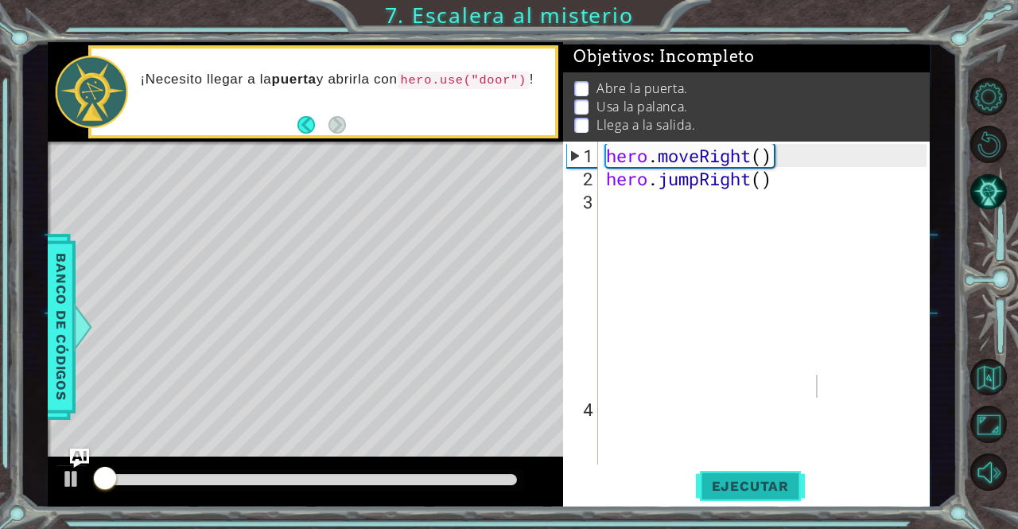
click at [764, 487] on span "Ejecutar" at bounding box center [750, 486] width 109 height 16
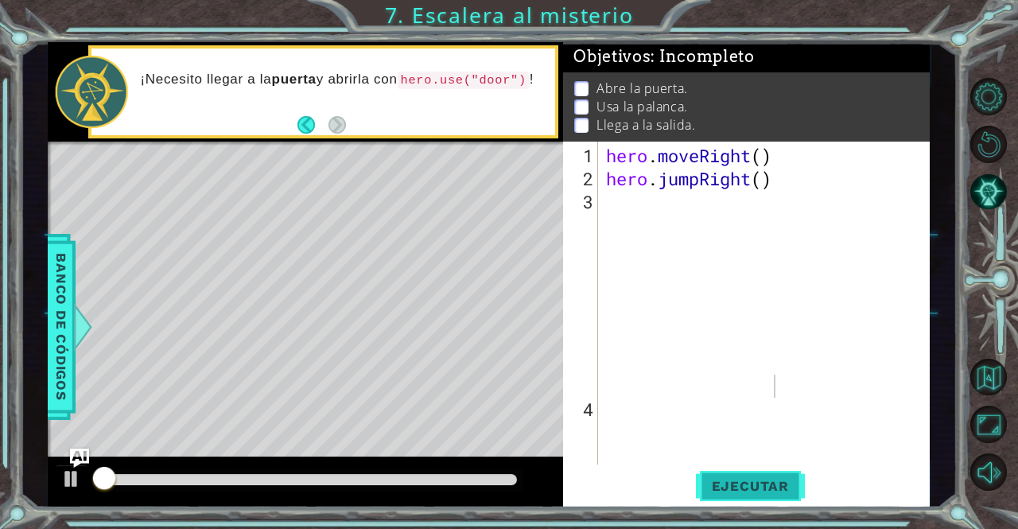
click at [764, 487] on span "Ejecutar" at bounding box center [750, 486] width 109 height 16
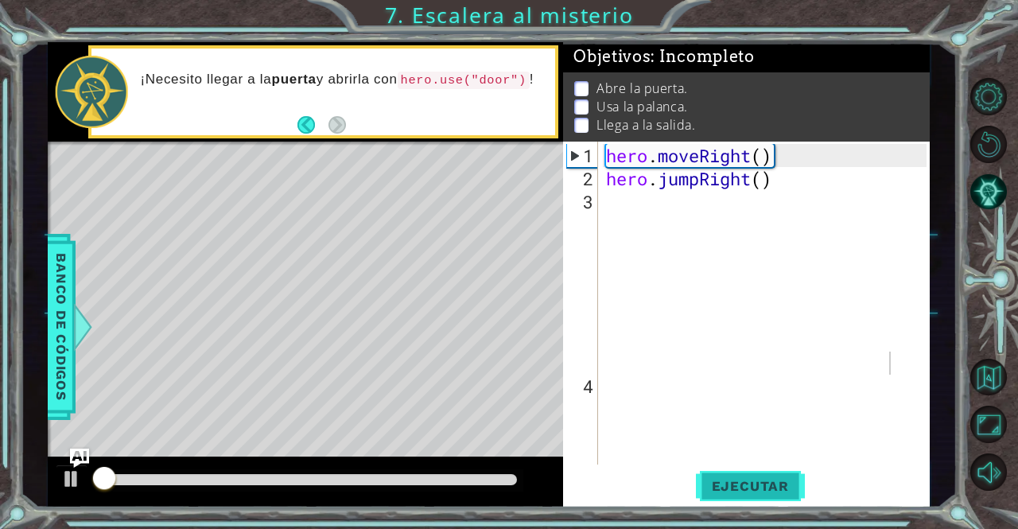
click at [764, 487] on span "Ejecutar" at bounding box center [750, 486] width 109 height 16
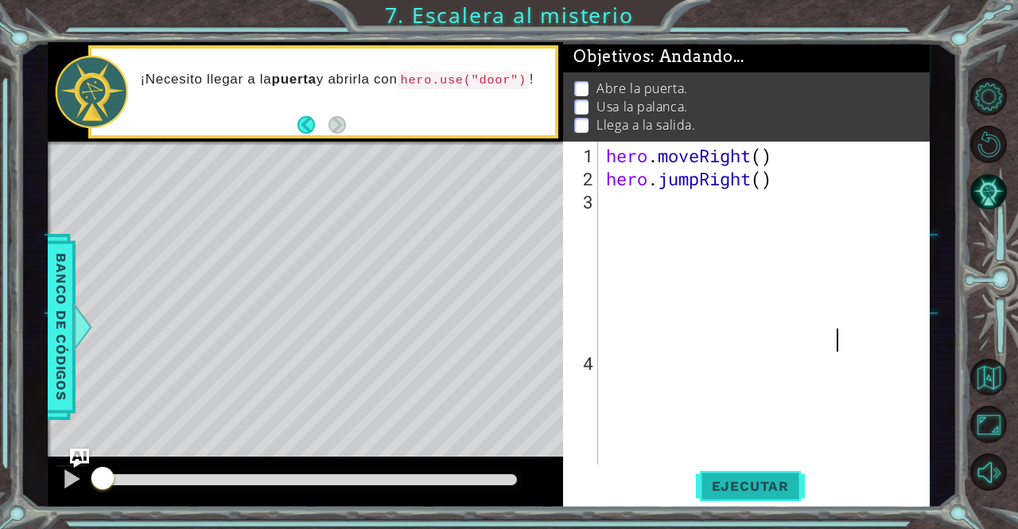
click at [764, 487] on span "Ejecutar" at bounding box center [750, 486] width 109 height 16
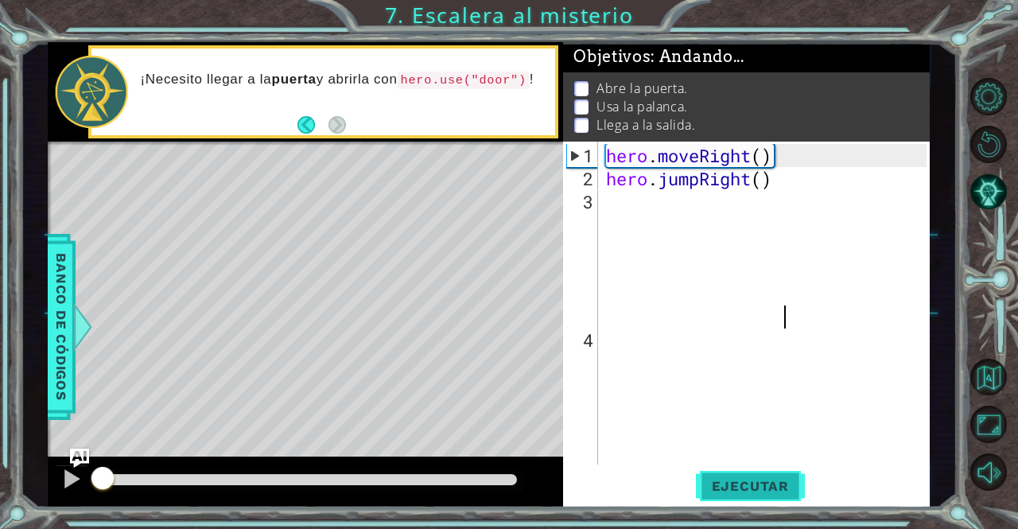
click at [764, 487] on span "Ejecutar" at bounding box center [750, 486] width 109 height 16
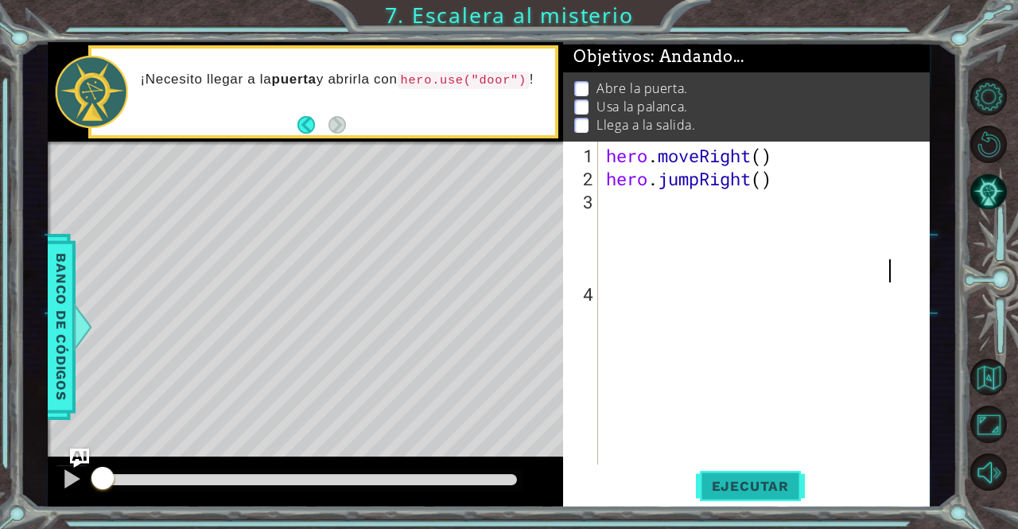
click at [764, 487] on span "Ejecutar" at bounding box center [750, 486] width 109 height 16
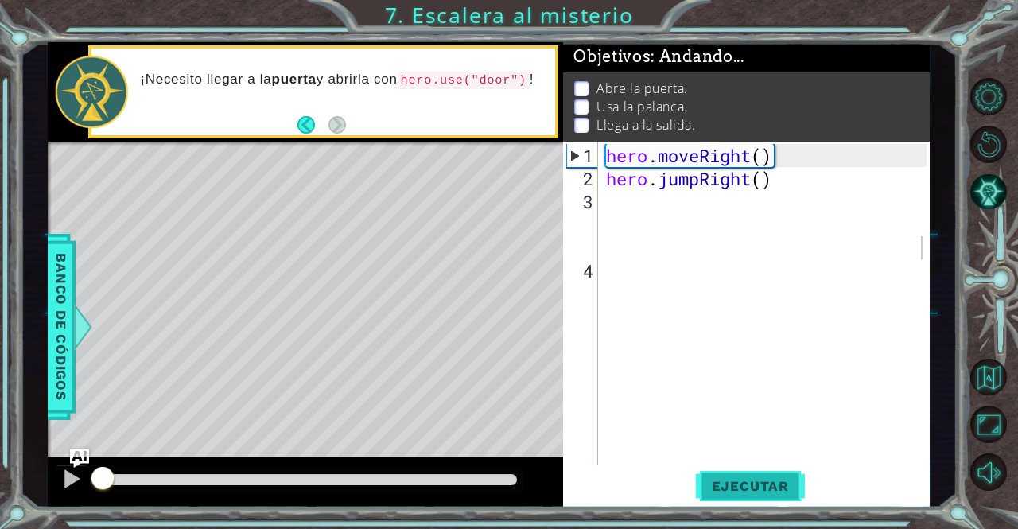
click at [764, 487] on span "Ejecutar" at bounding box center [750, 486] width 109 height 16
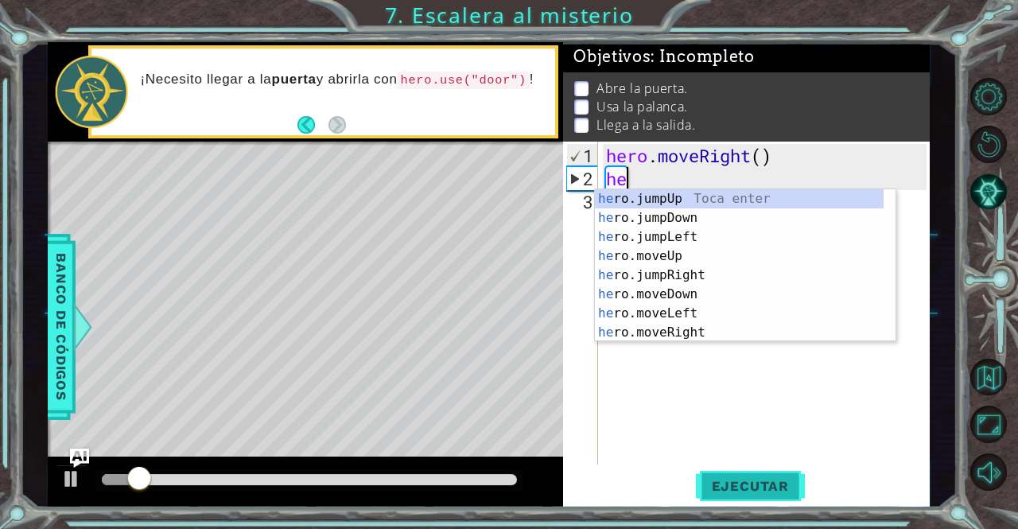
type textarea "h"
